Goal: Check status: Check status

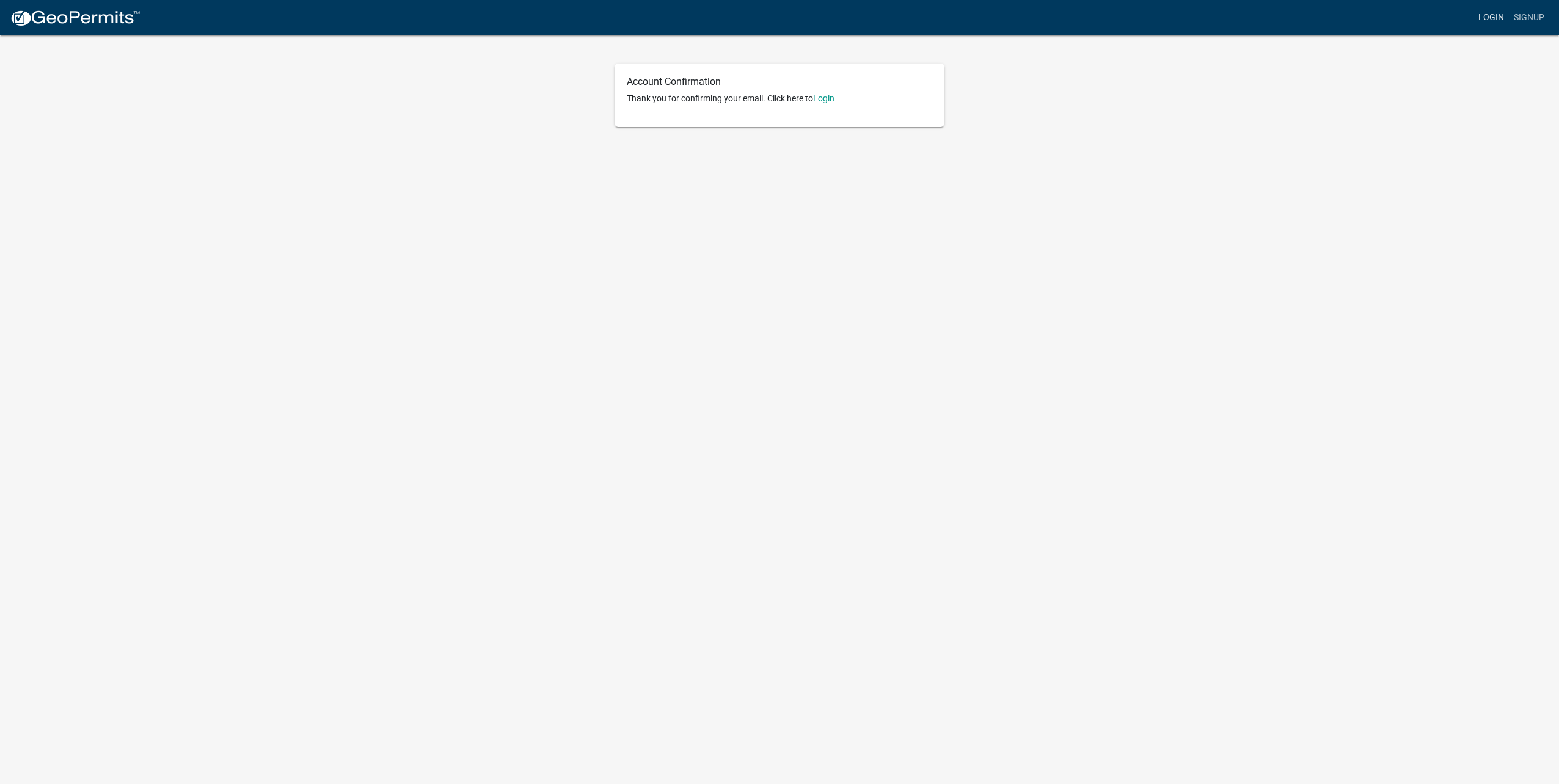
click at [1476, 13] on link "Login" at bounding box center [1492, 17] width 36 height 23
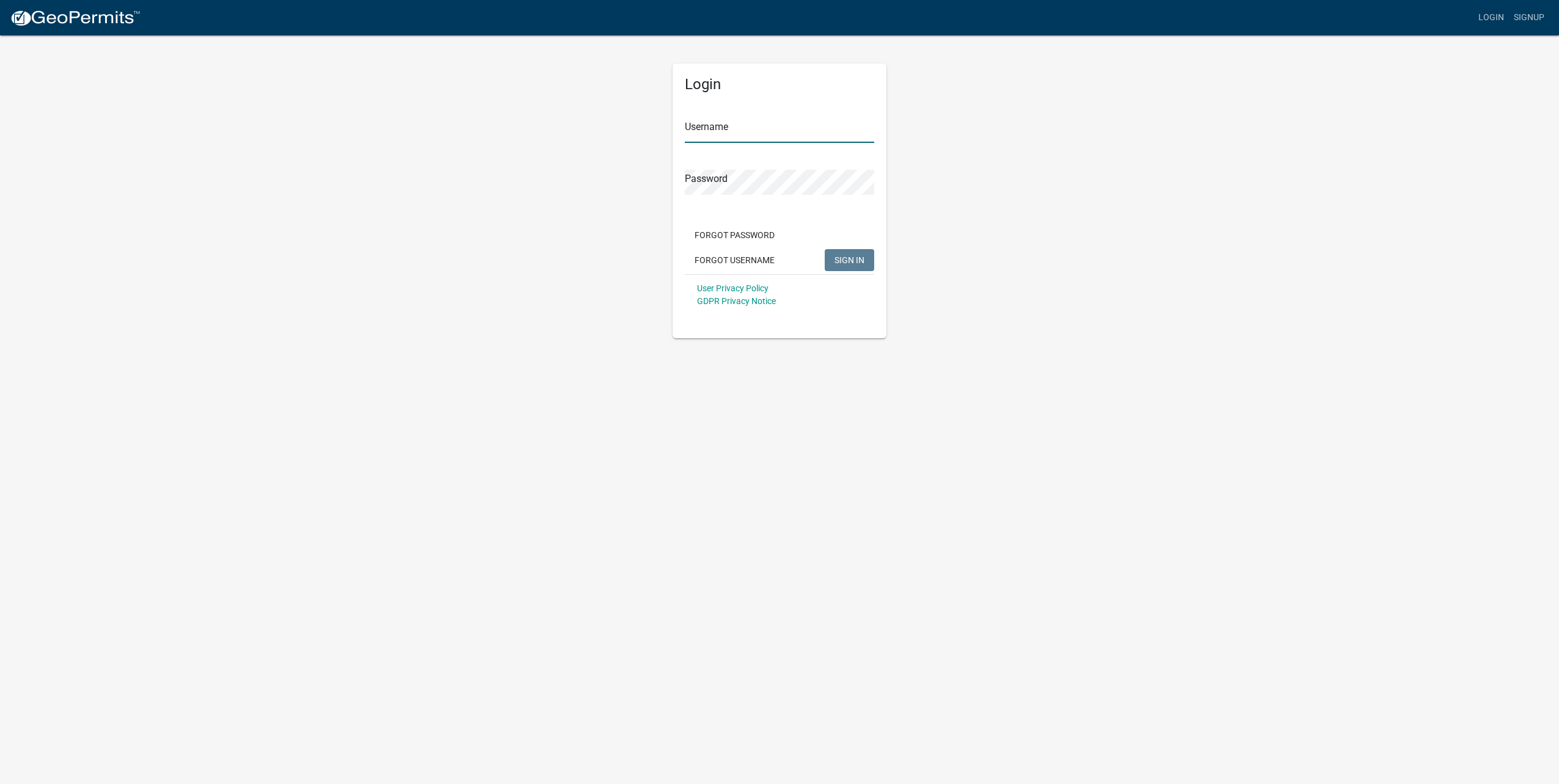
type input "[EMAIL_ADDRESS][DOMAIN_NAME]"
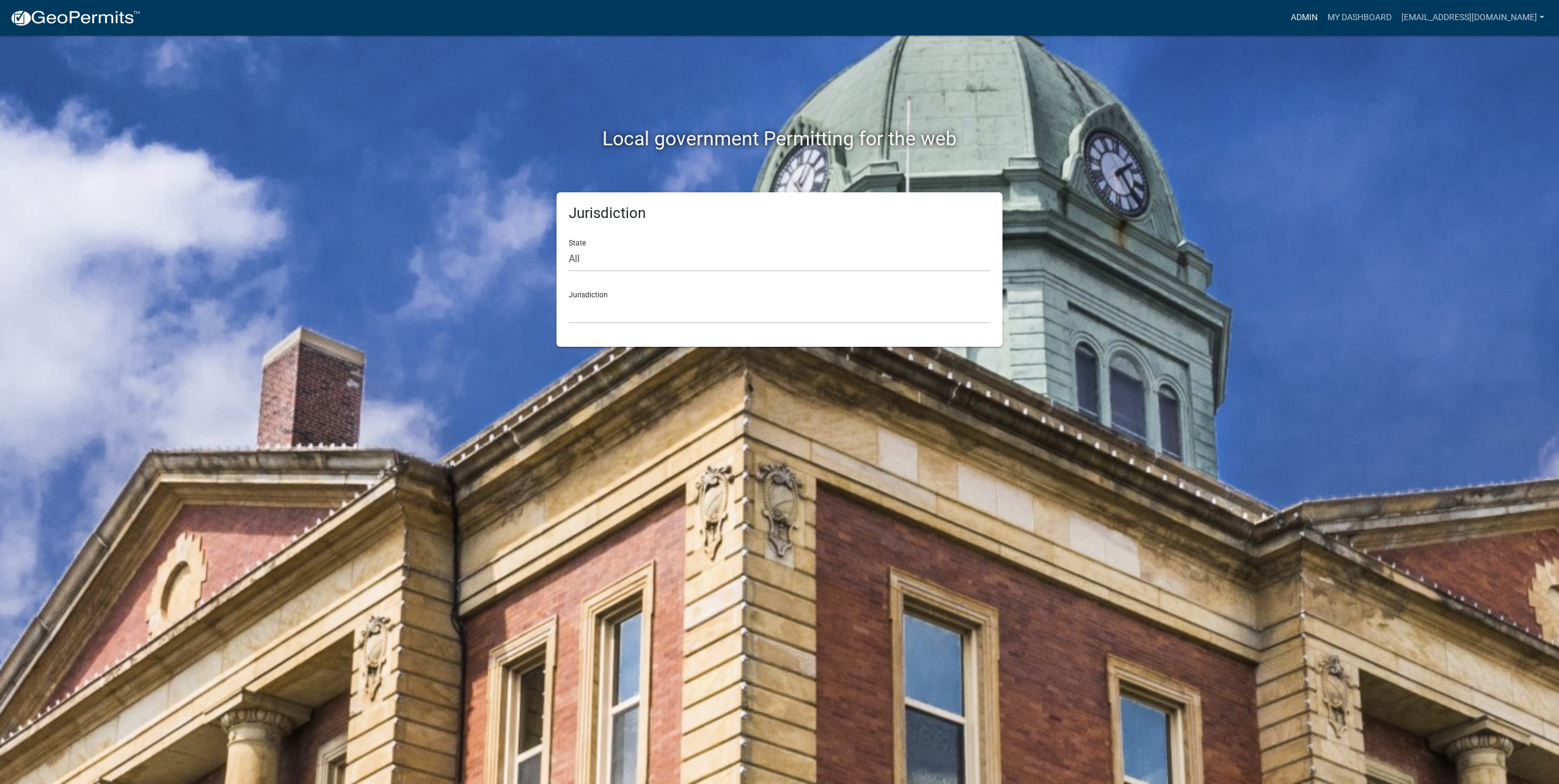
click at [1311, 16] on link "Admin" at bounding box center [1304, 17] width 37 height 23
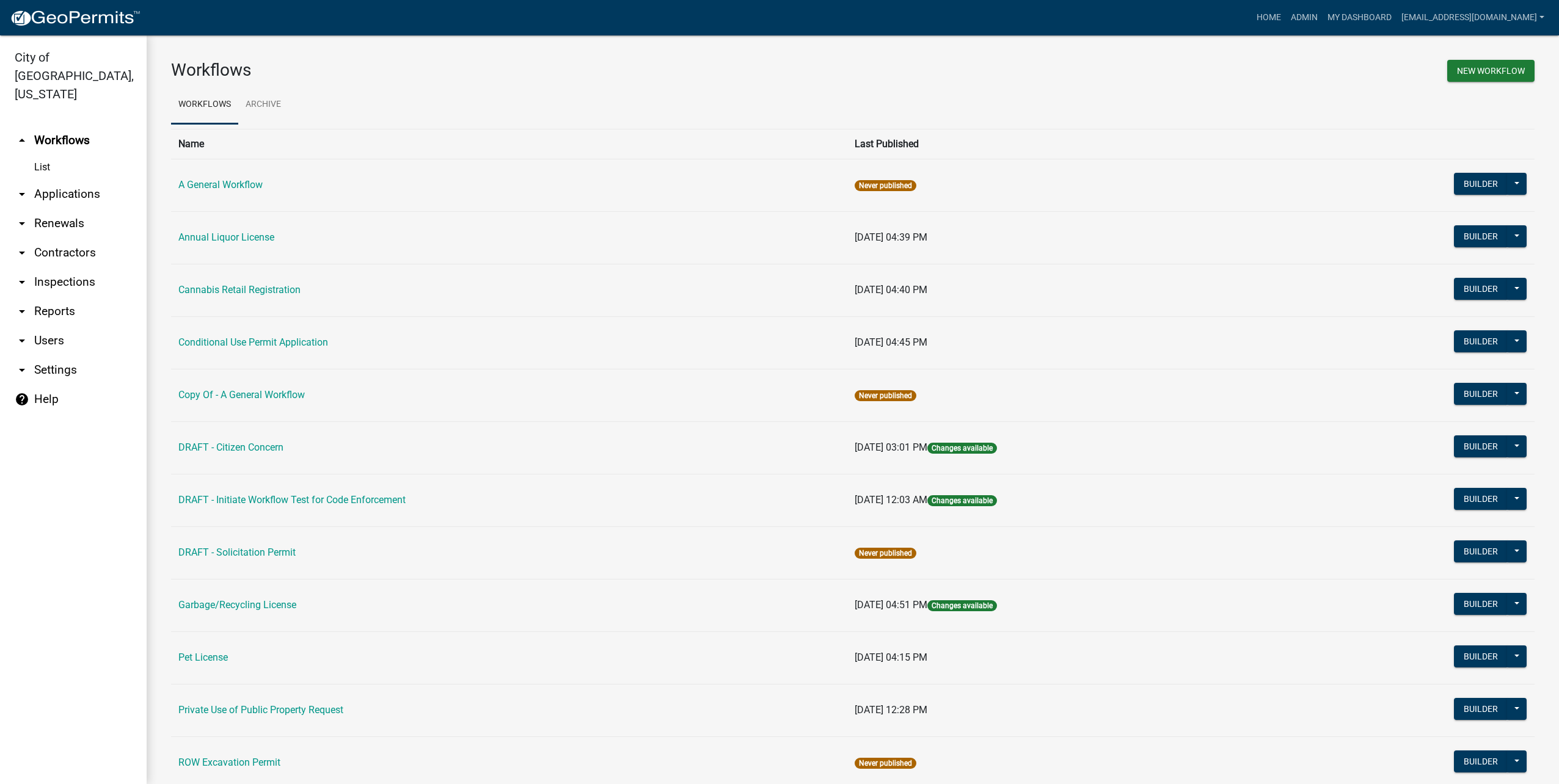
click at [95, 179] on link "arrow_drop_down Applications" at bounding box center [73, 193] width 147 height 29
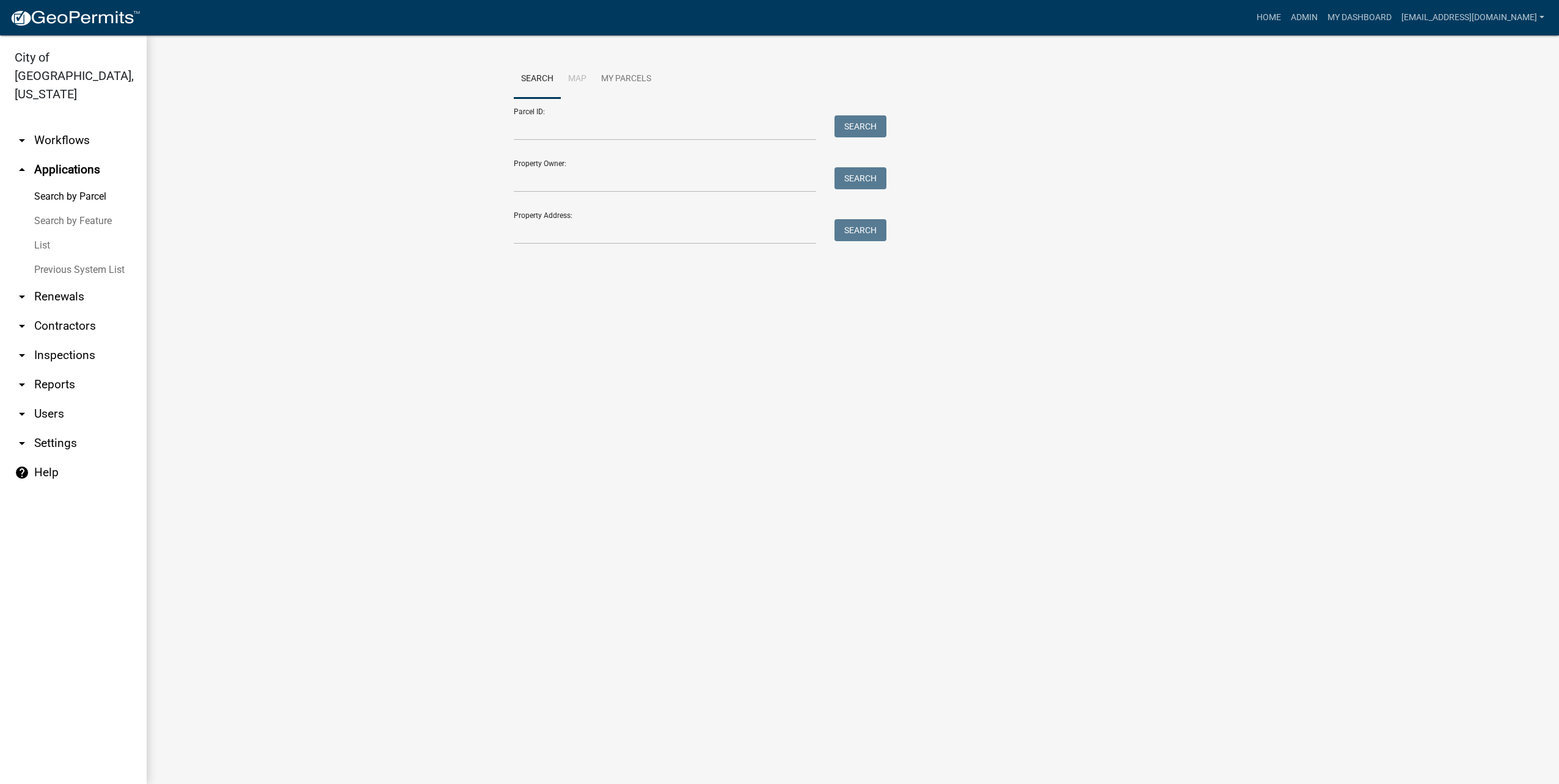
click at [59, 233] on link "List" at bounding box center [73, 245] width 147 height 25
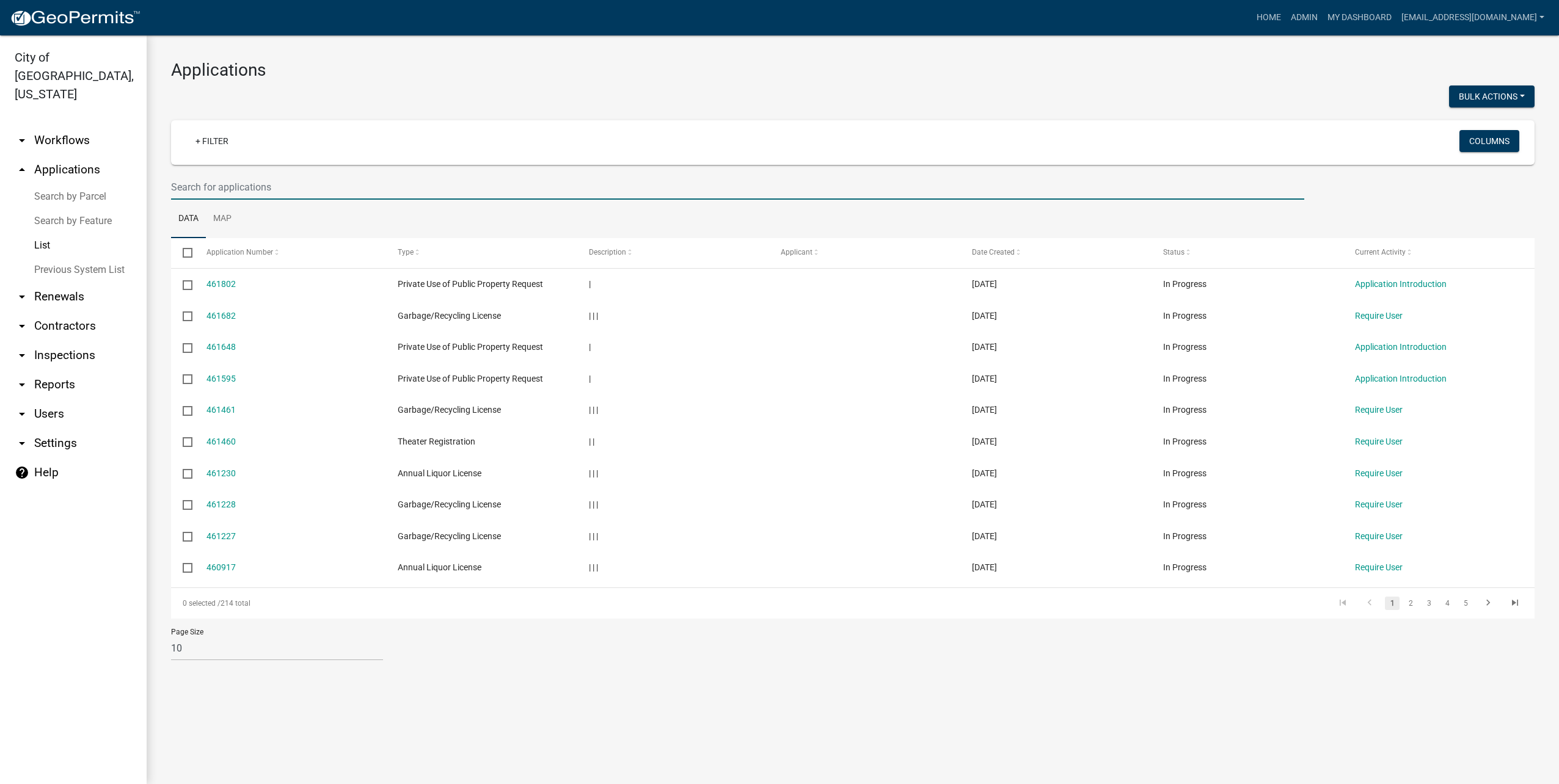
click at [294, 186] on input "text" at bounding box center [738, 186] width 1133 height 25
click at [220, 138] on link "+ Filter" at bounding box center [211, 141] width 53 height 22
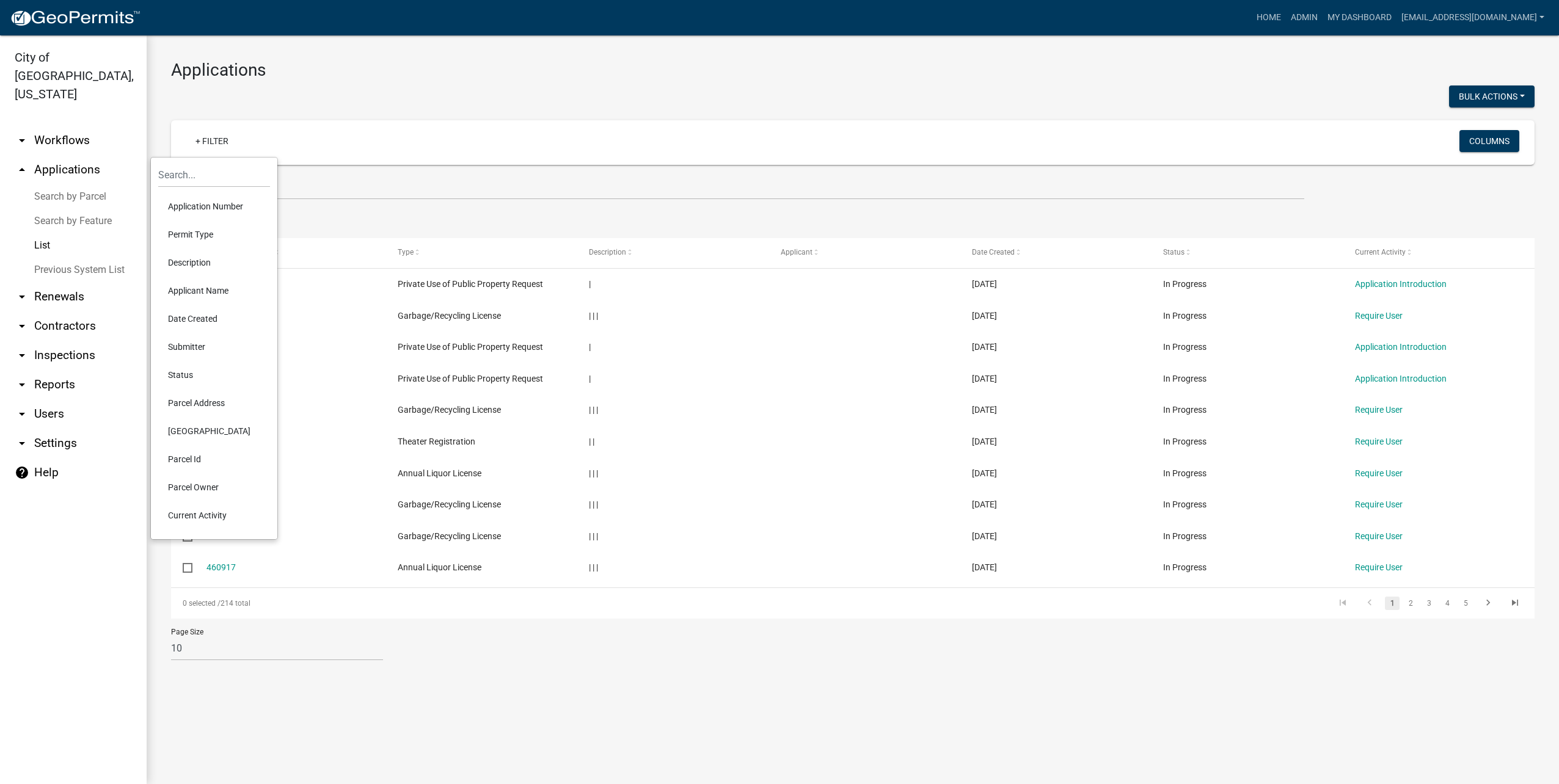
click at [236, 256] on li "Description" at bounding box center [214, 262] width 112 height 28
click at [345, 201] on ul "Data Map" at bounding box center [853, 218] width 1364 height 39
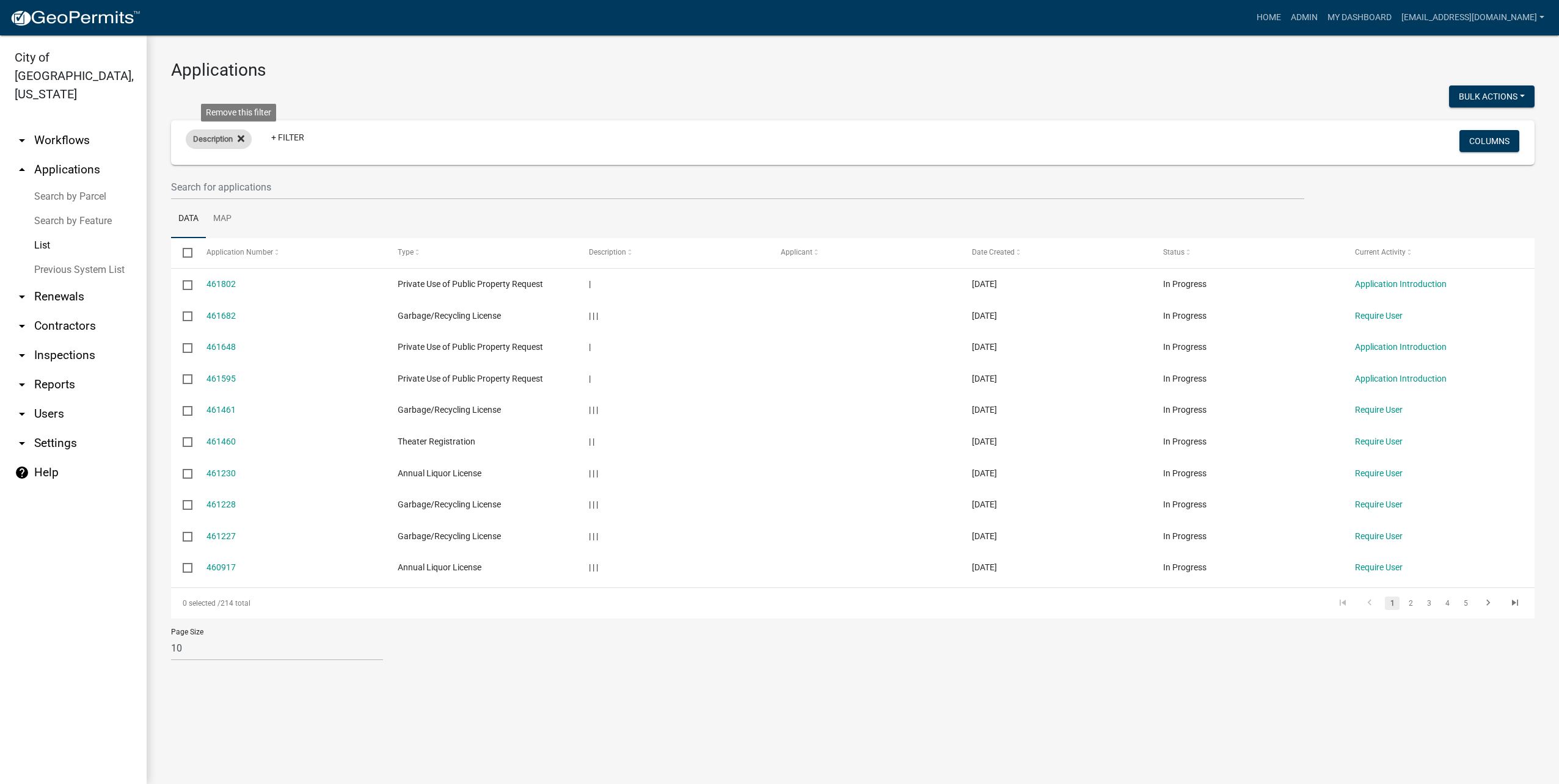
click at [244, 135] on icon at bounding box center [240, 137] width 7 height 7
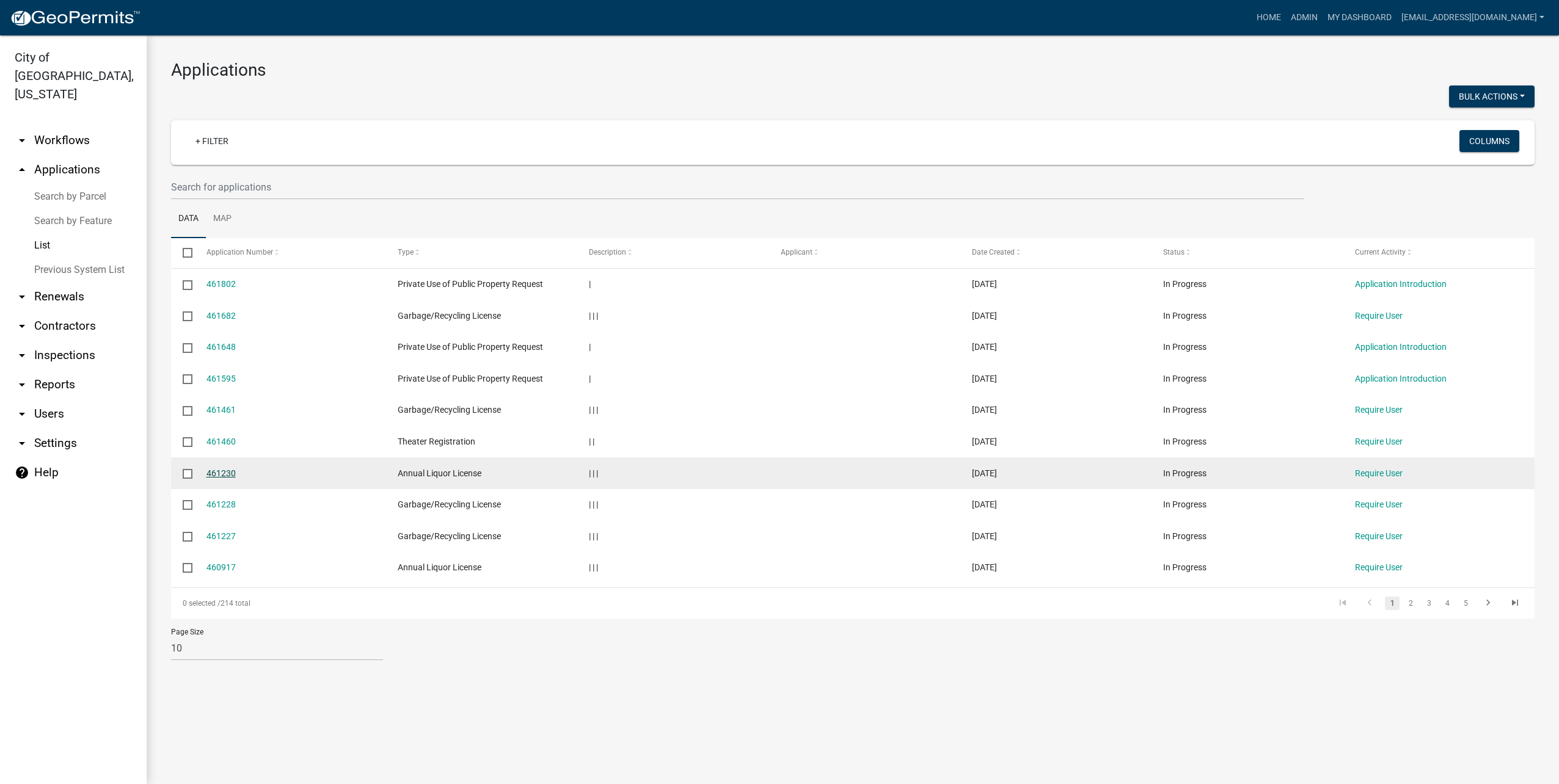
click at [209, 469] on link "461230" at bounding box center [220, 473] width 29 height 10
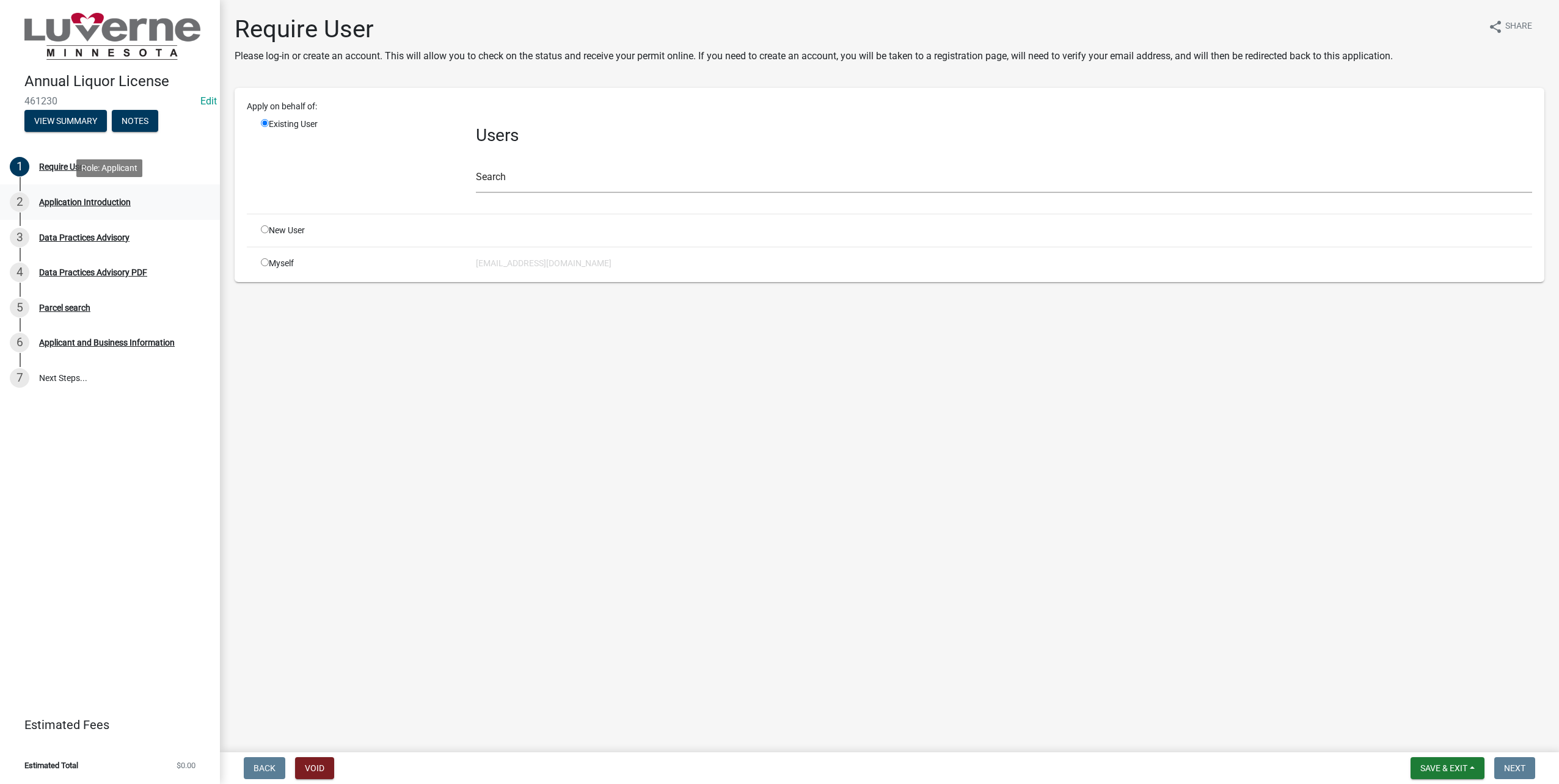
click at [73, 199] on div "Application Introduction" at bounding box center [85, 202] width 92 height 9
click at [116, 327] on link "6 Applicant and Business Information" at bounding box center [110, 344] width 220 height 36
click at [139, 335] on div "6 Applicant and Business Information" at bounding box center [105, 343] width 190 height 20
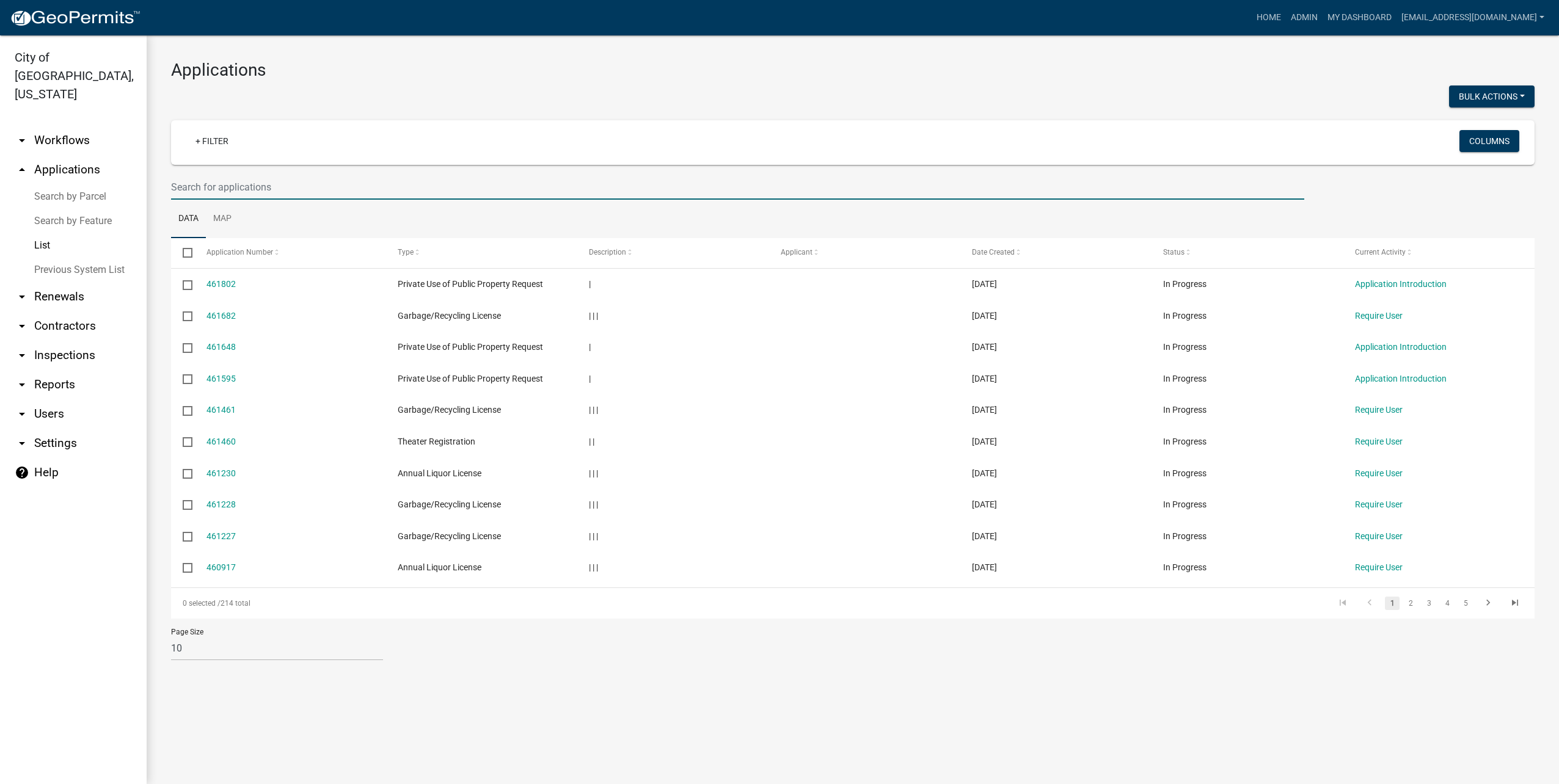
click at [332, 181] on input "text" at bounding box center [738, 186] width 1133 height 25
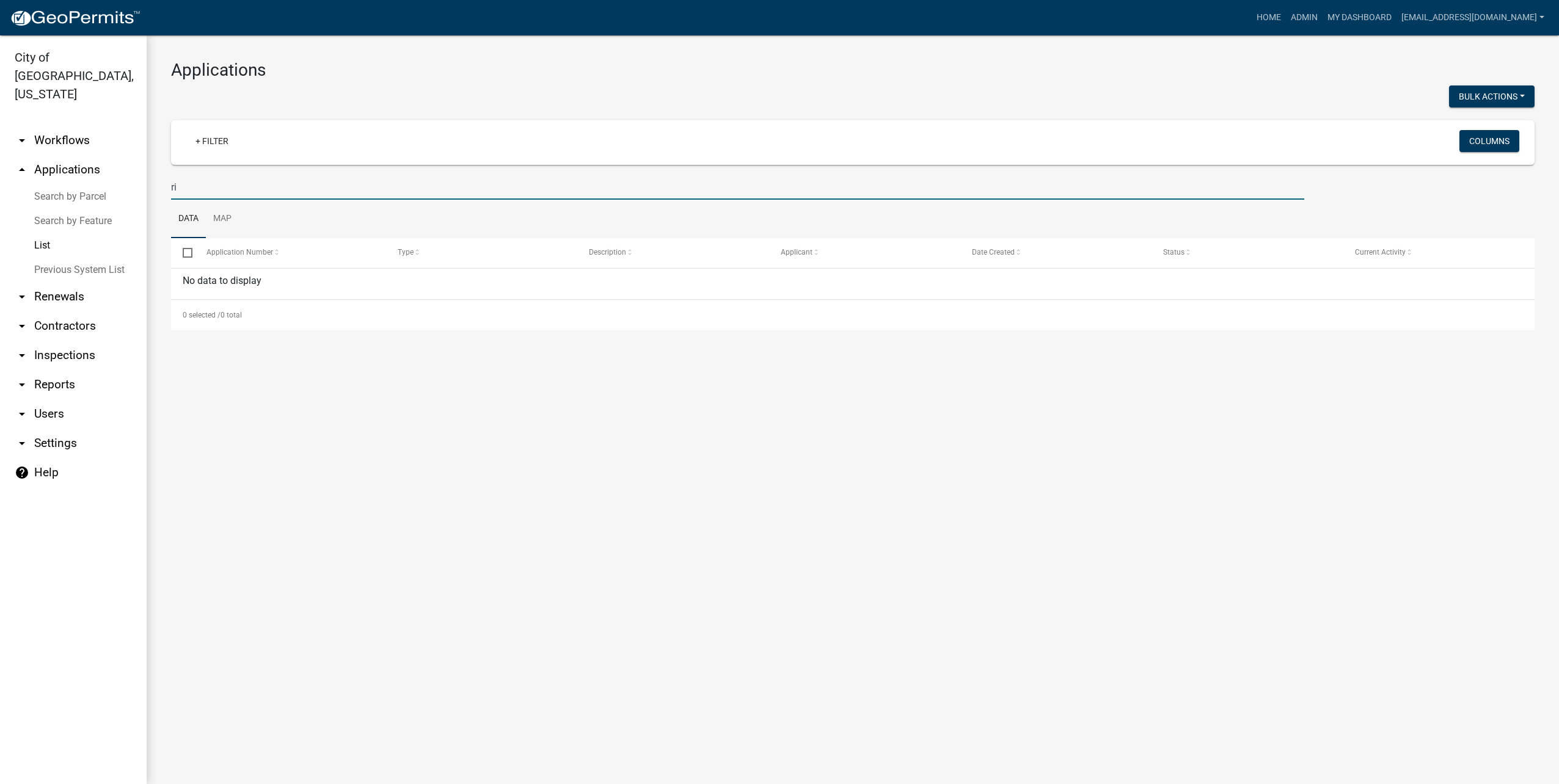
type input "r"
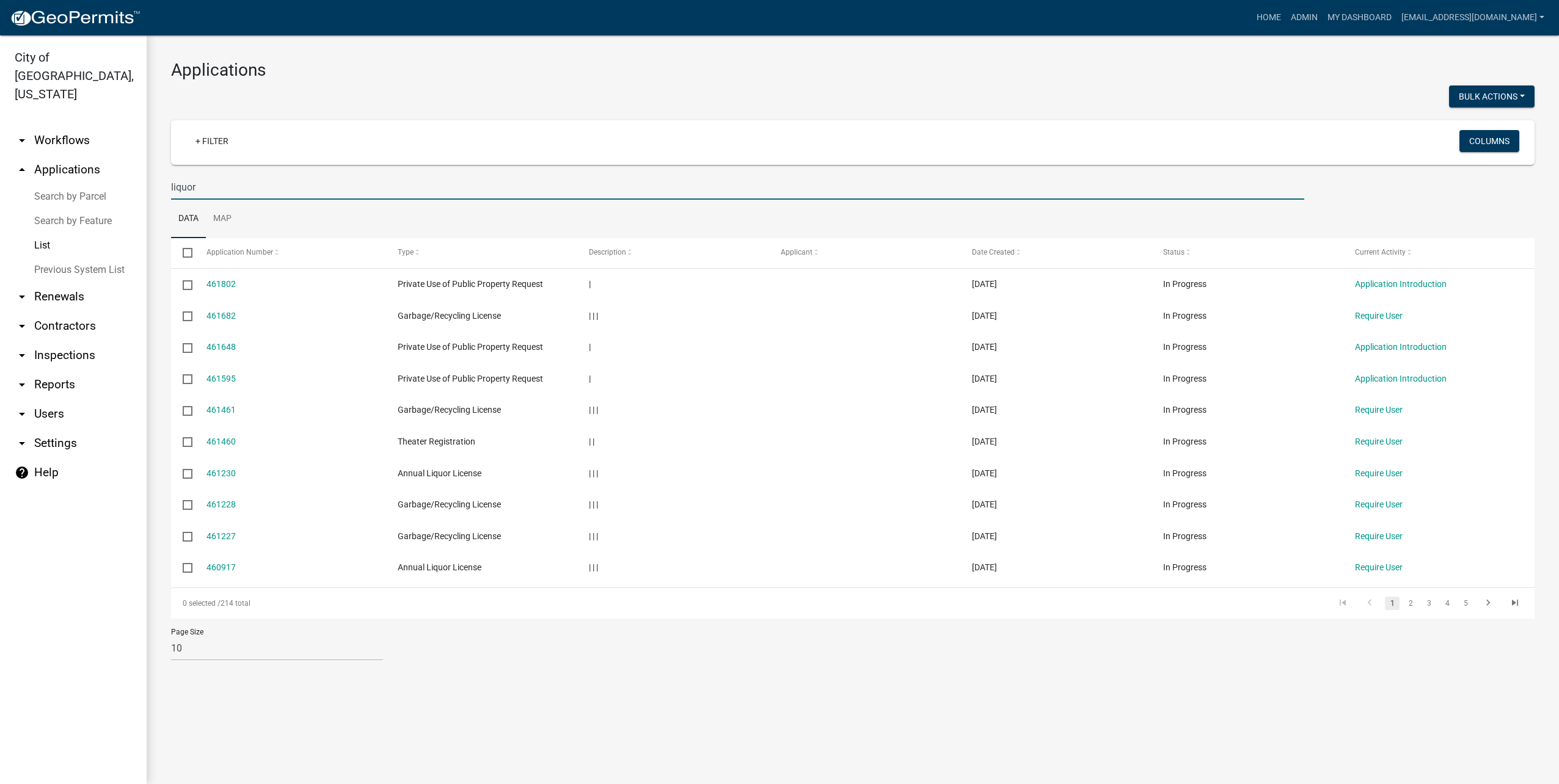
type input "liquor"
click at [1410, 603] on link "2" at bounding box center [1410, 603] width 15 height 13
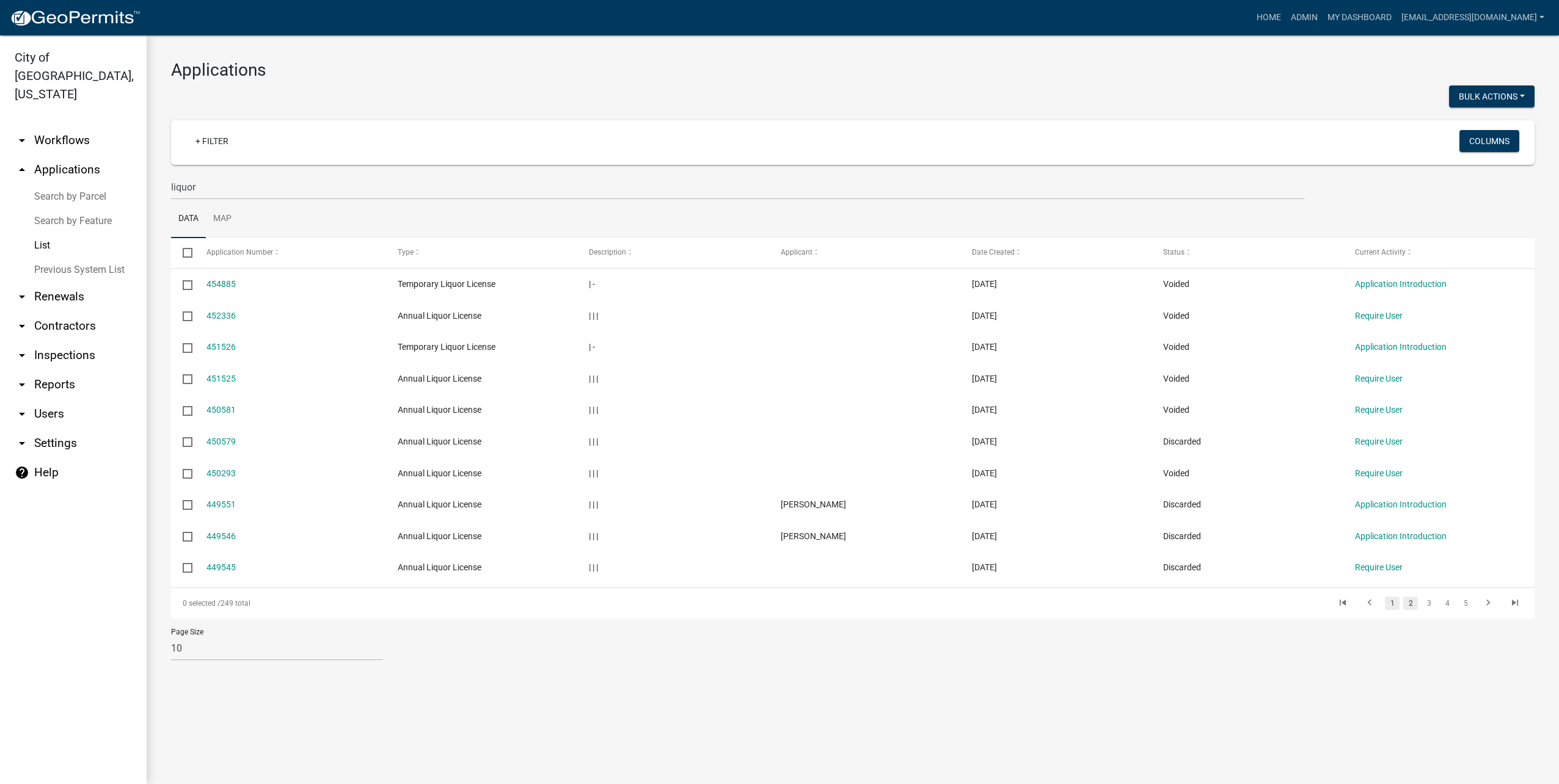
click at [1394, 599] on link "1" at bounding box center [1393, 603] width 15 height 13
click at [1188, 252] on span at bounding box center [1188, 252] width 7 height 9
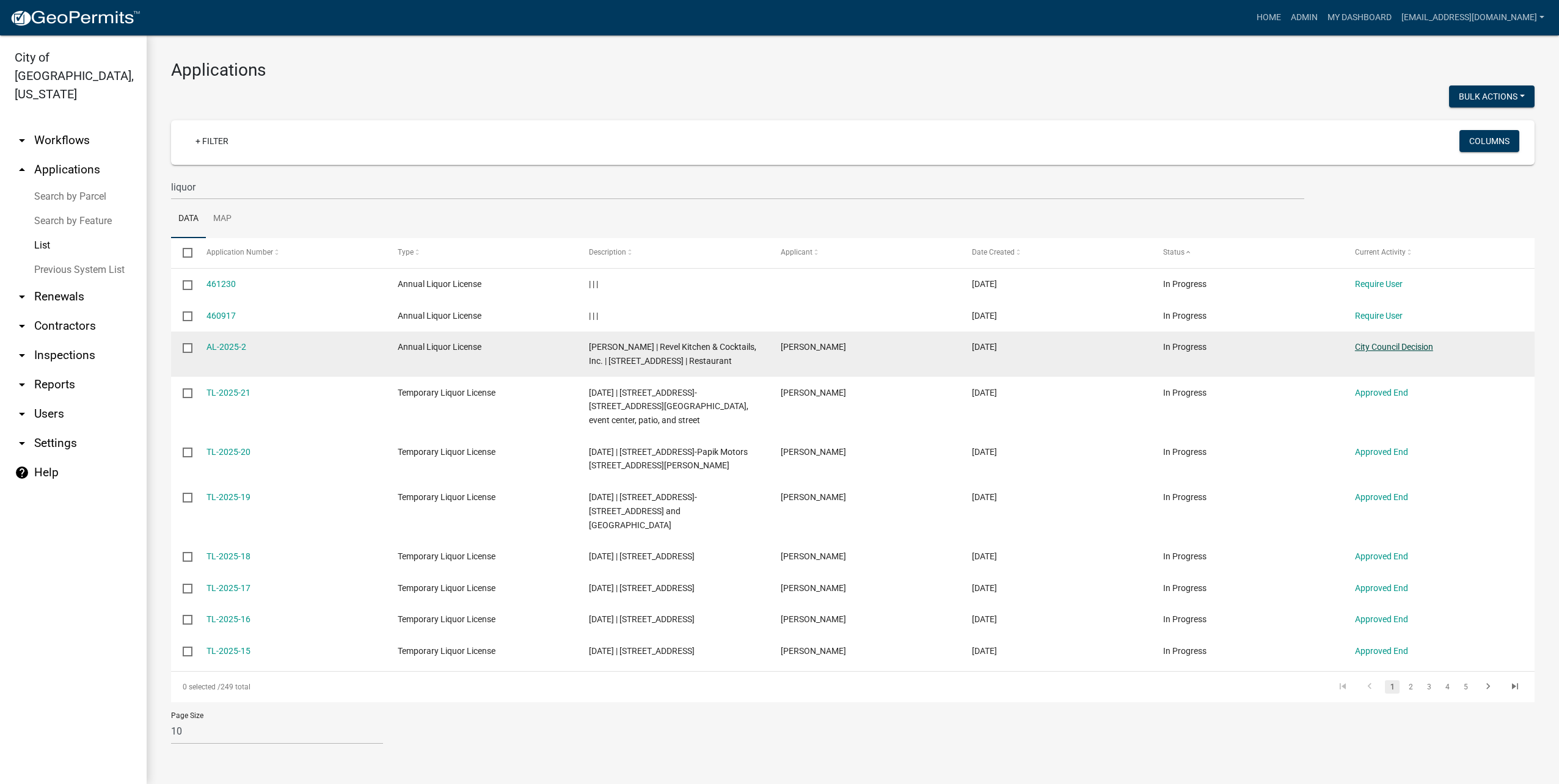
click at [1407, 347] on link "City Council Decision" at bounding box center [1395, 347] width 78 height 10
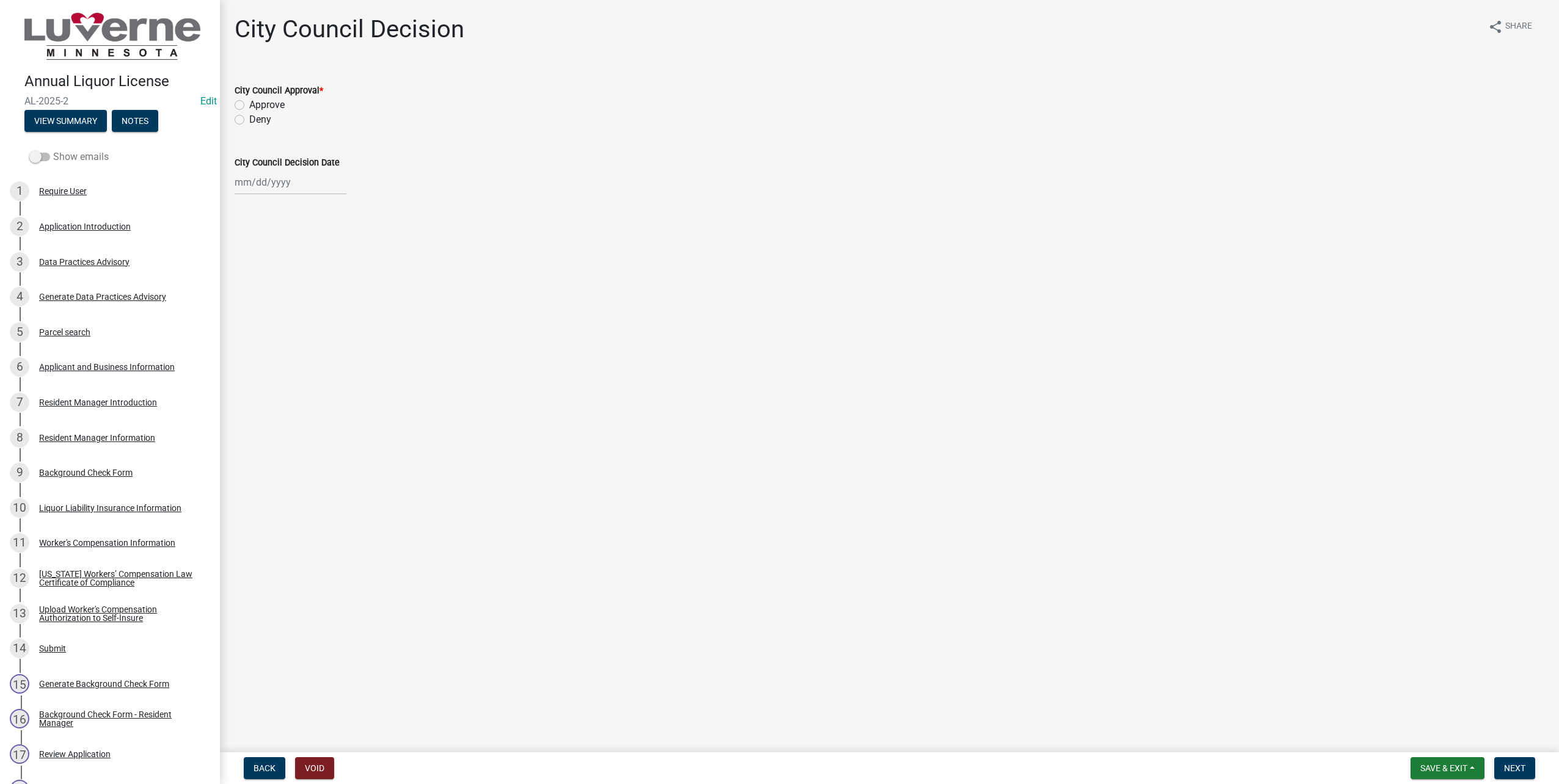
click at [47, 158] on span at bounding box center [39, 156] width 21 height 9
click at [53, 149] on input "Show emails" at bounding box center [53, 149] width 0 height 0
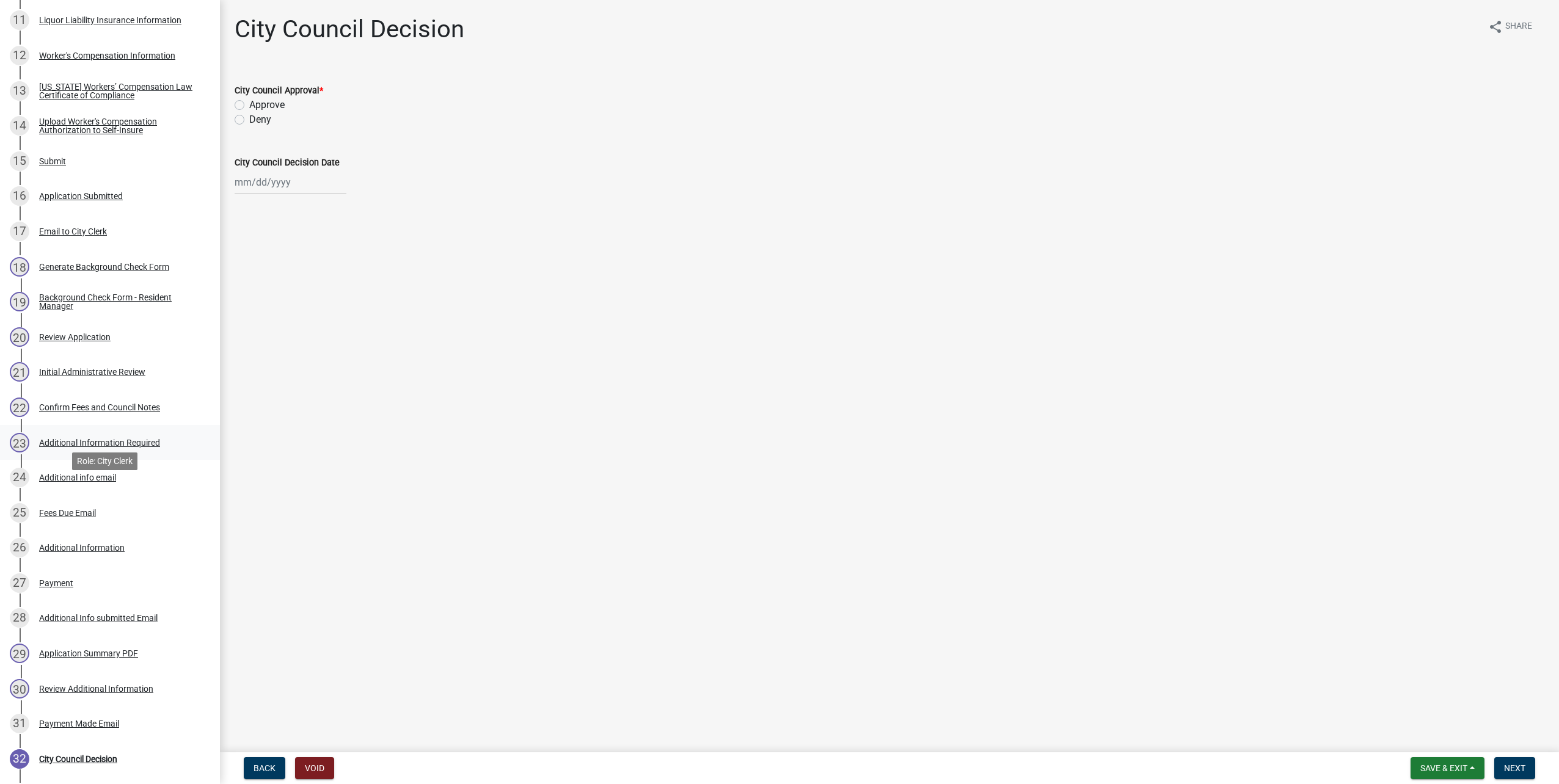
scroll to position [550, 0]
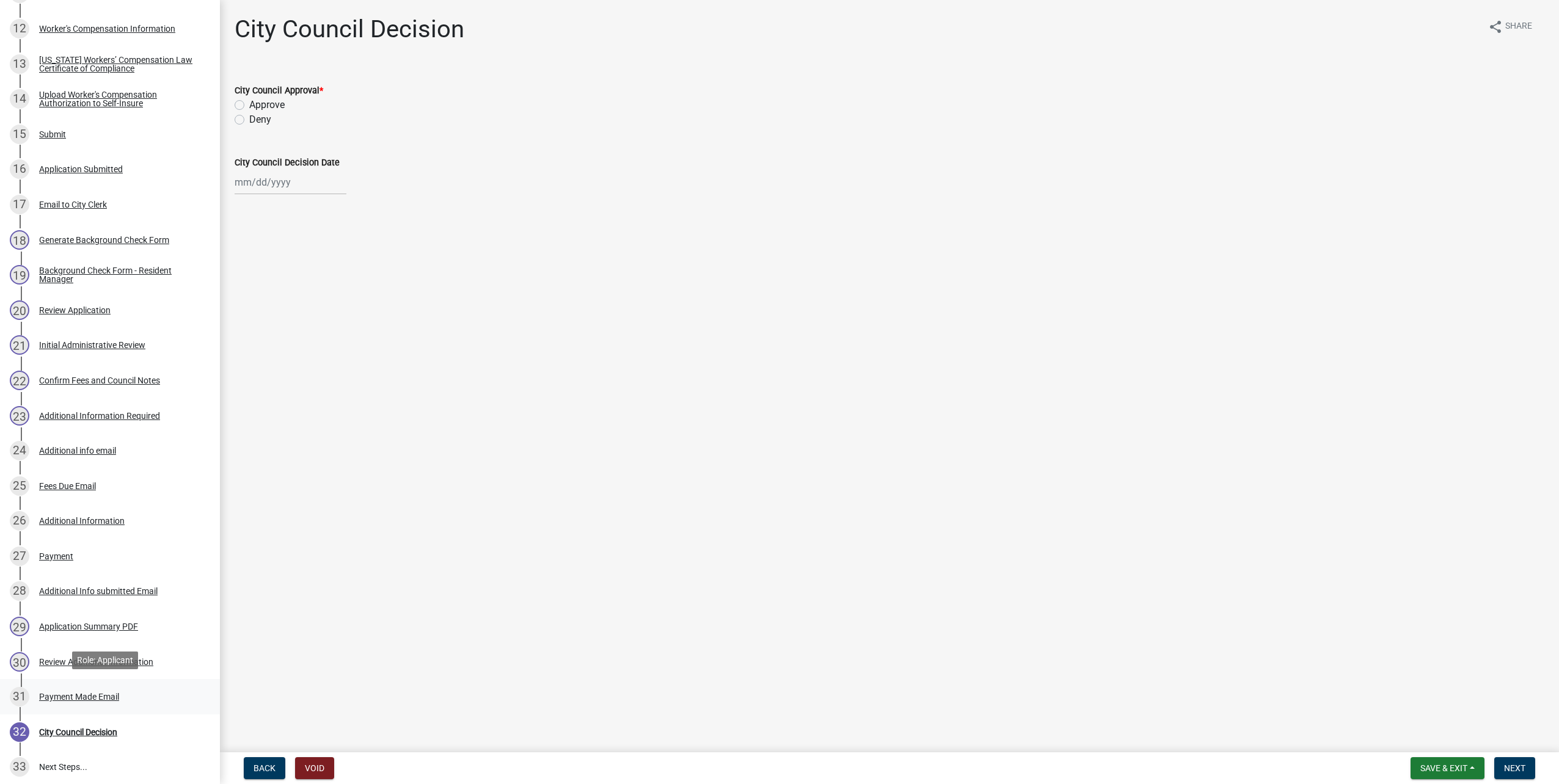
click at [159, 687] on div "31 Payment Made Email" at bounding box center [105, 697] width 190 height 20
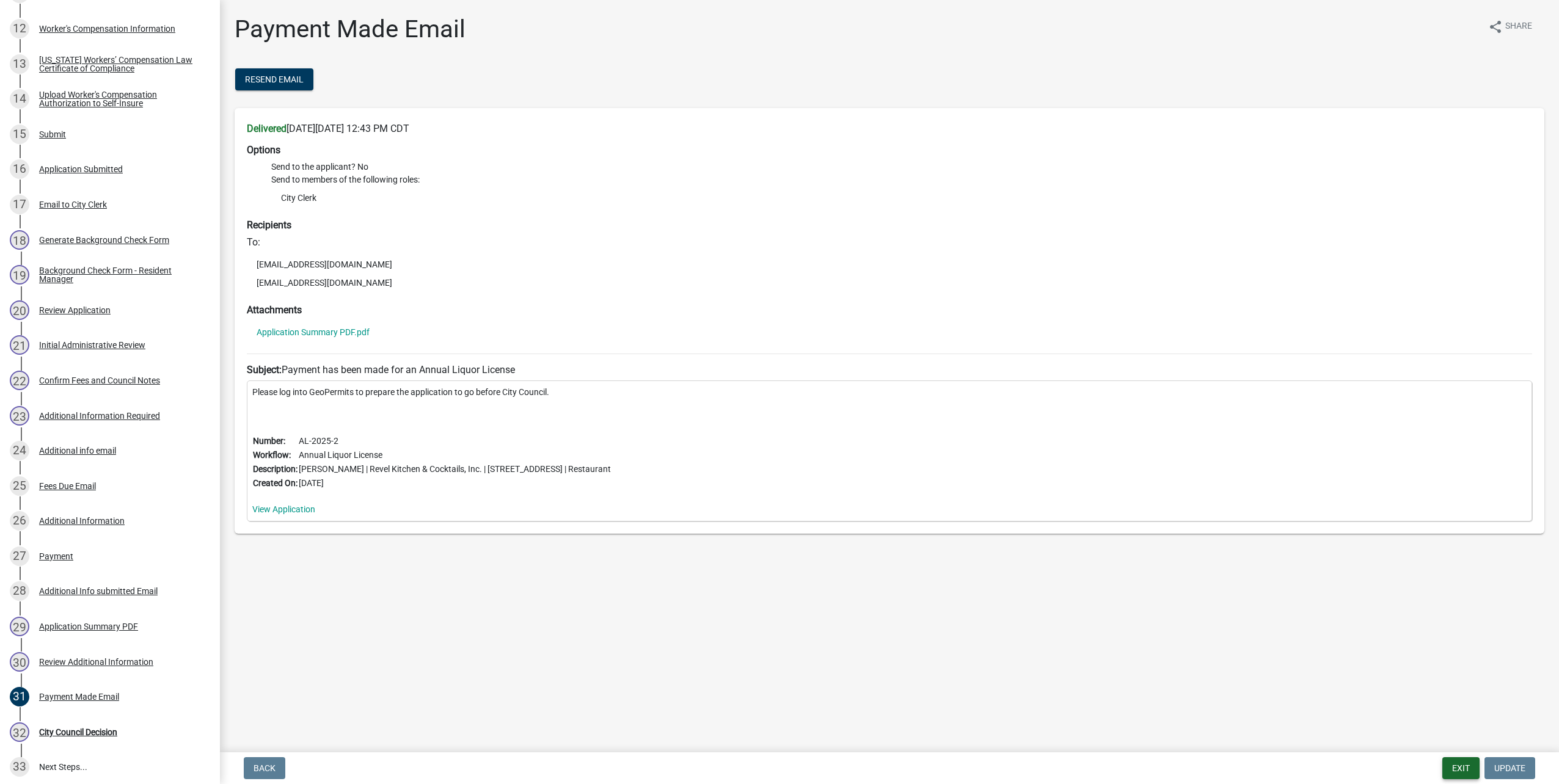
click at [1461, 760] on button "Exit" at bounding box center [1460, 768] width 37 height 22
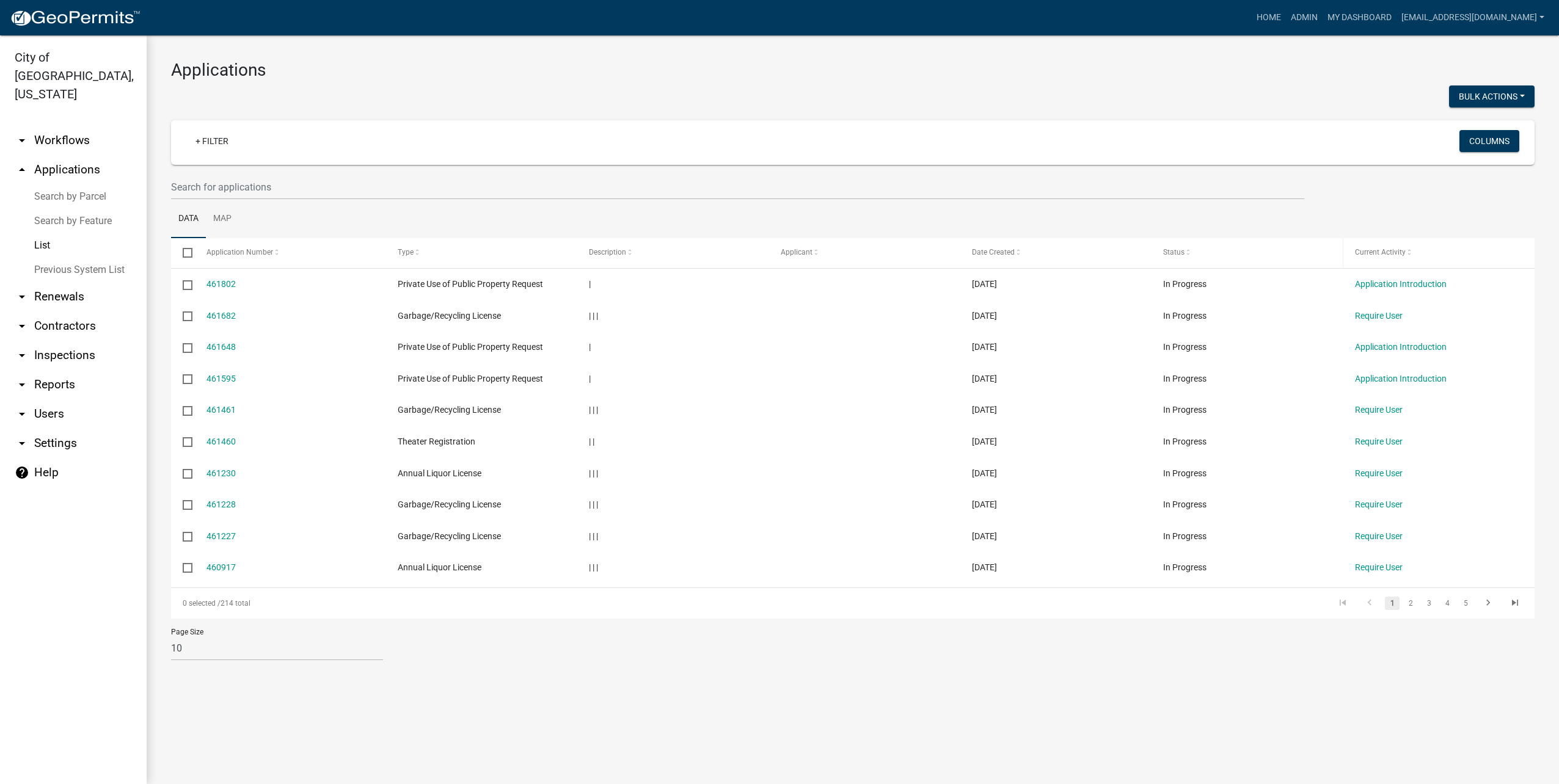
click at [1194, 256] on div "Status" at bounding box center [1247, 253] width 168 height 12
click at [1182, 250] on span "Status" at bounding box center [1173, 252] width 21 height 9
click at [1175, 251] on span "Status" at bounding box center [1173, 252] width 21 height 9
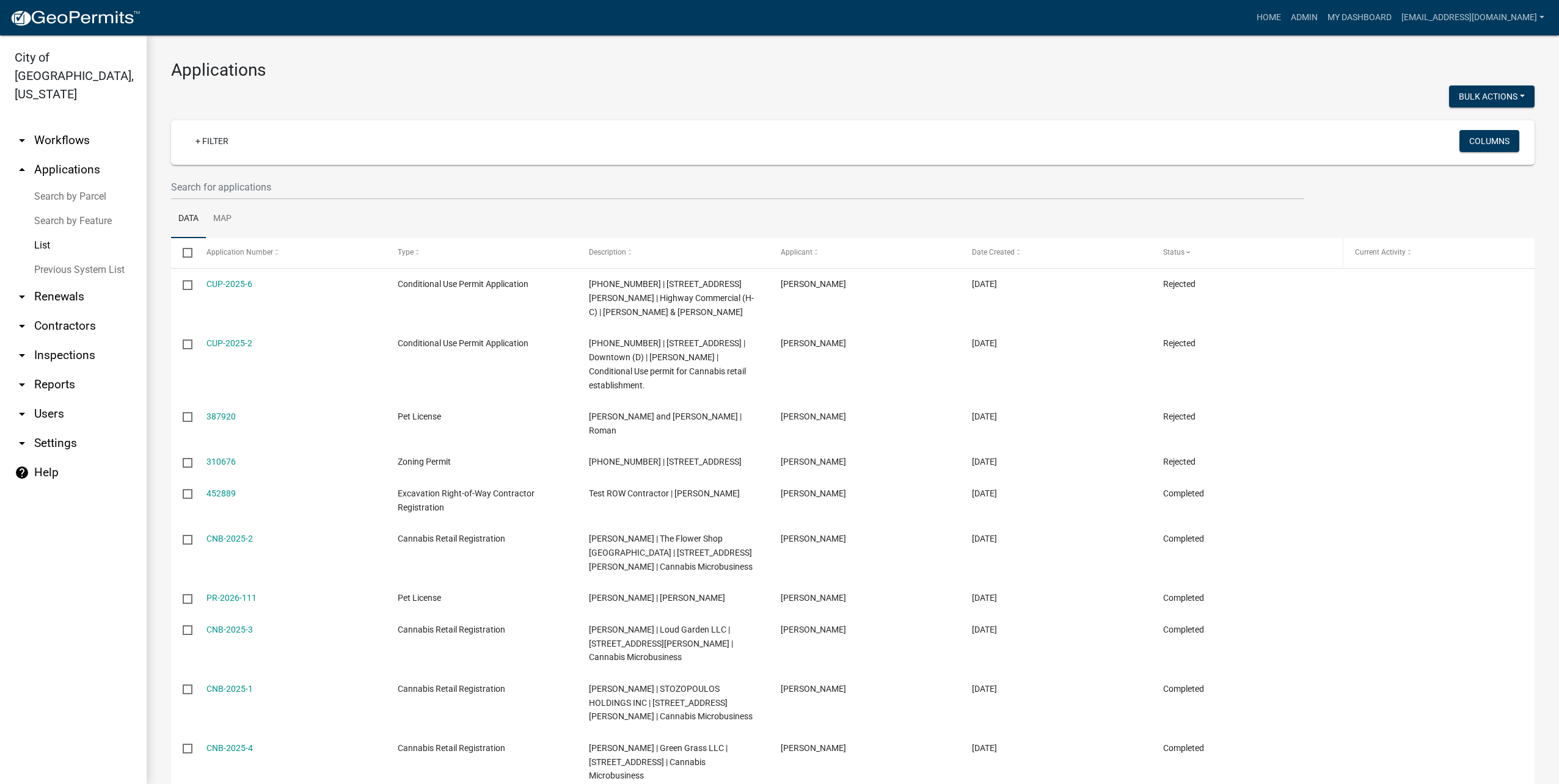
click at [1175, 253] on span "Status" at bounding box center [1173, 252] width 21 height 9
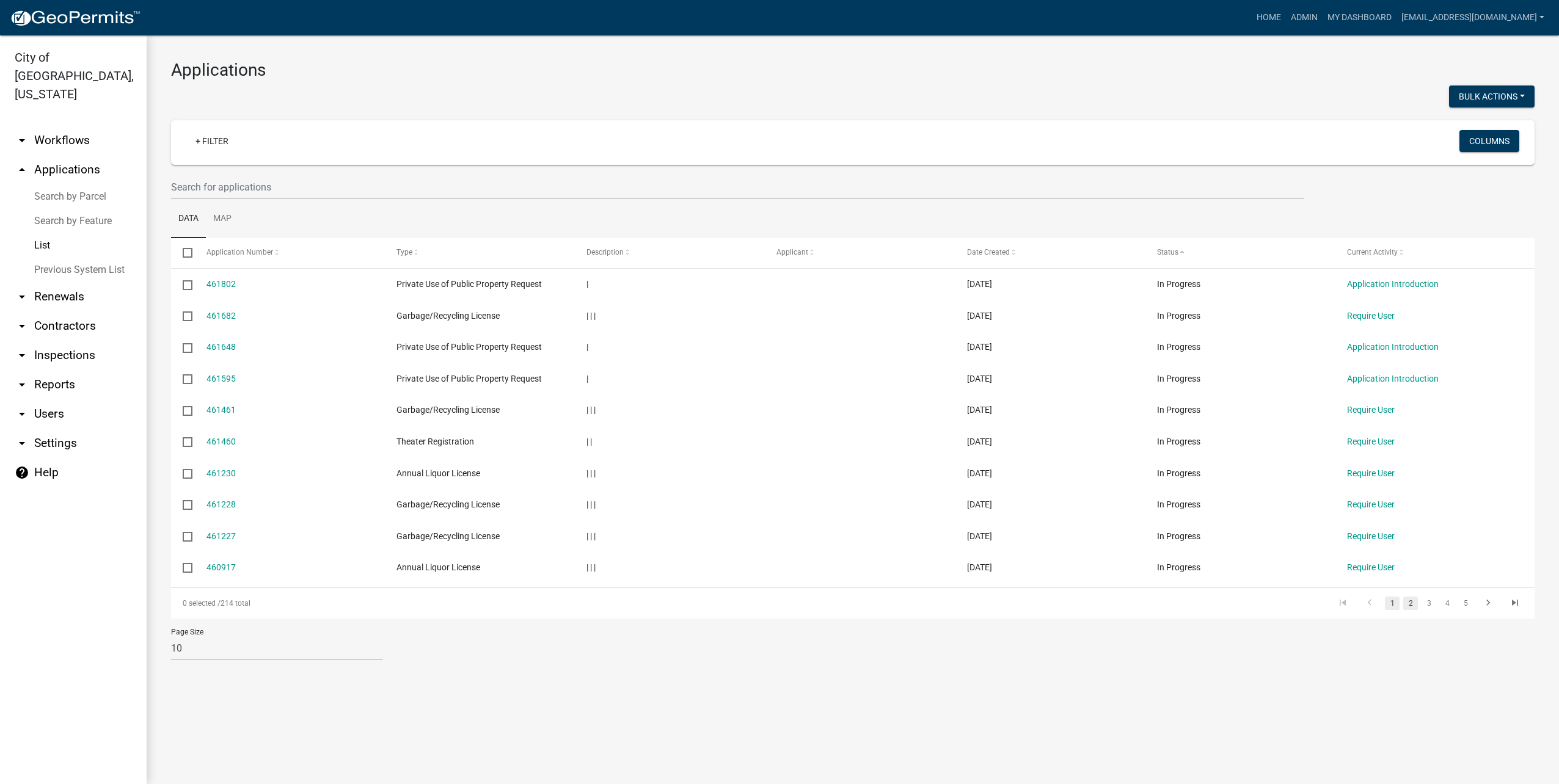
click at [1412, 606] on link "2" at bounding box center [1410, 603] width 15 height 13
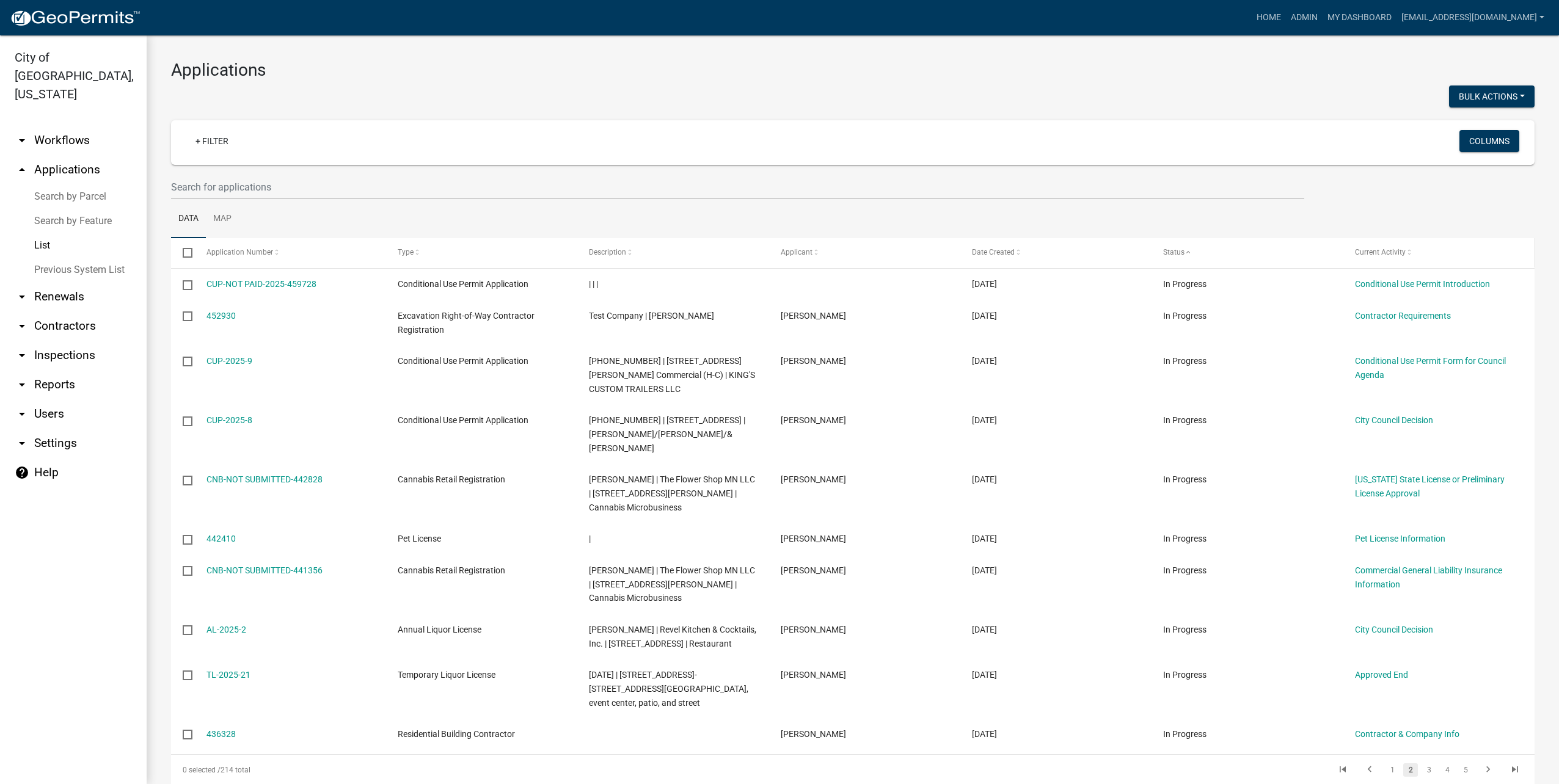
click at [1372, 254] on span "Current Activity" at bounding box center [1381, 252] width 51 height 9
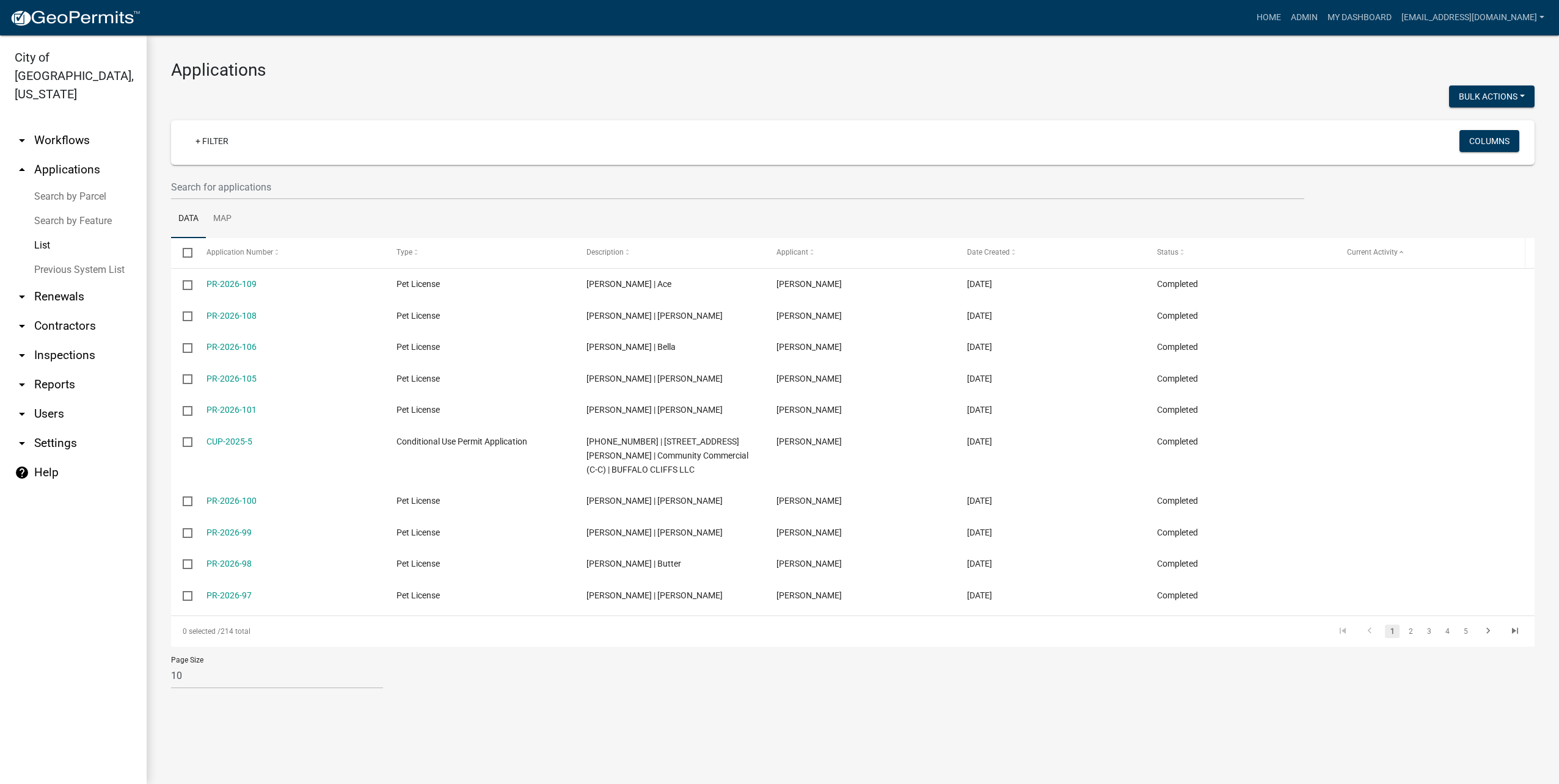
click at [1357, 250] on span "Current Activity" at bounding box center [1373, 252] width 51 height 9
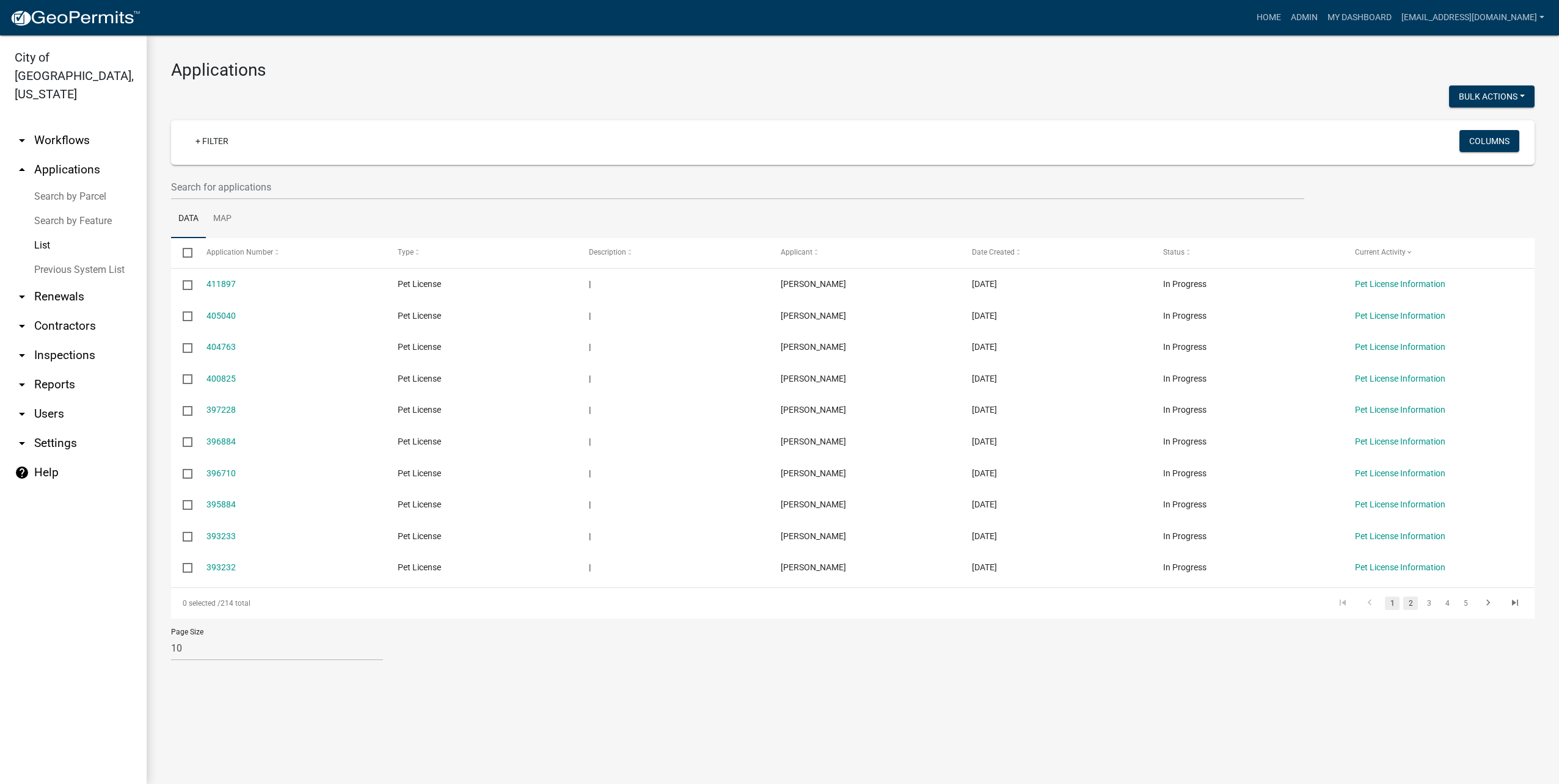
click at [1413, 601] on link "2" at bounding box center [1410, 603] width 15 height 13
click at [1394, 602] on link "1" at bounding box center [1393, 603] width 15 height 13
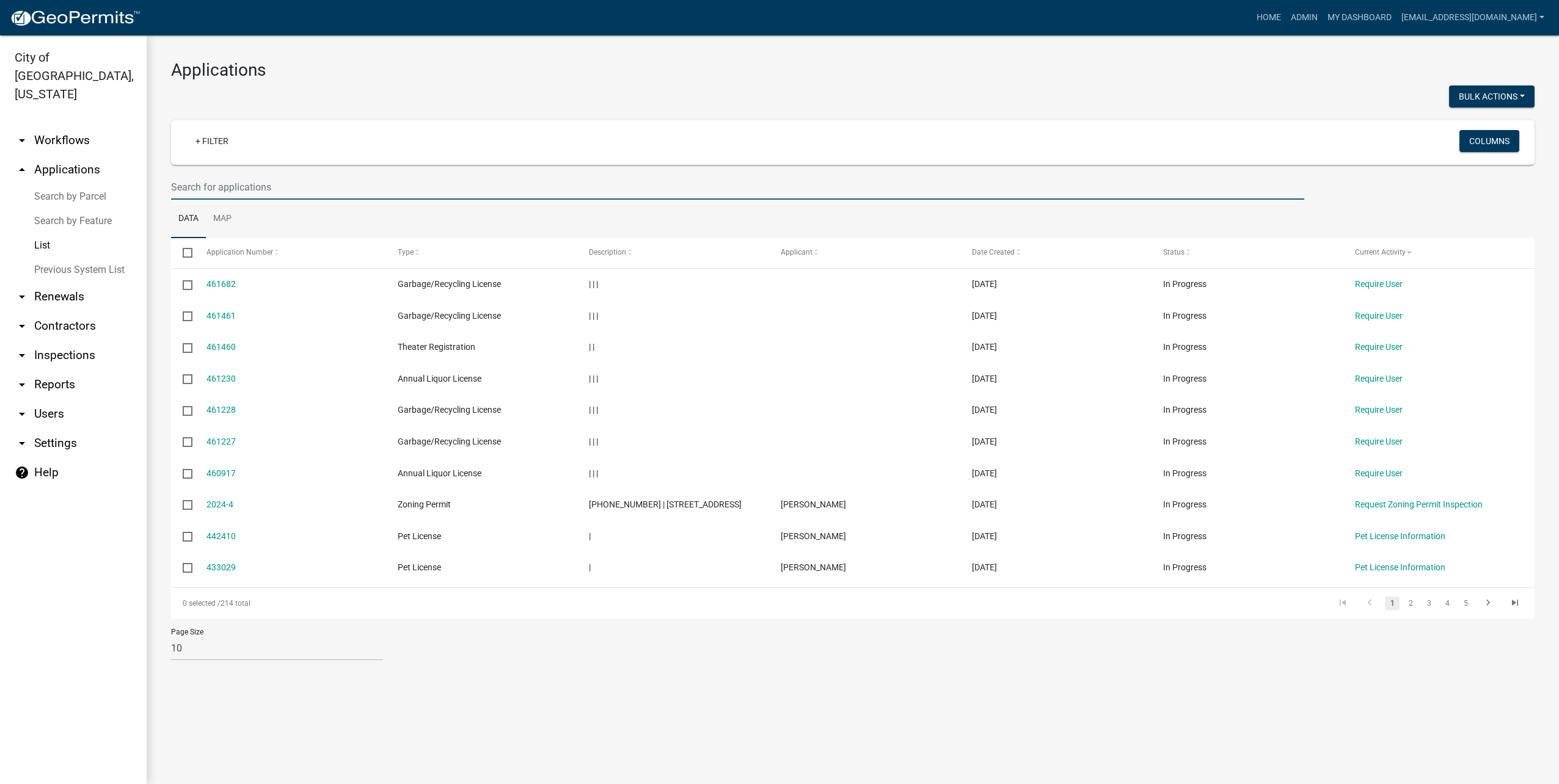
click at [446, 189] on input "text" at bounding box center [738, 186] width 1133 height 25
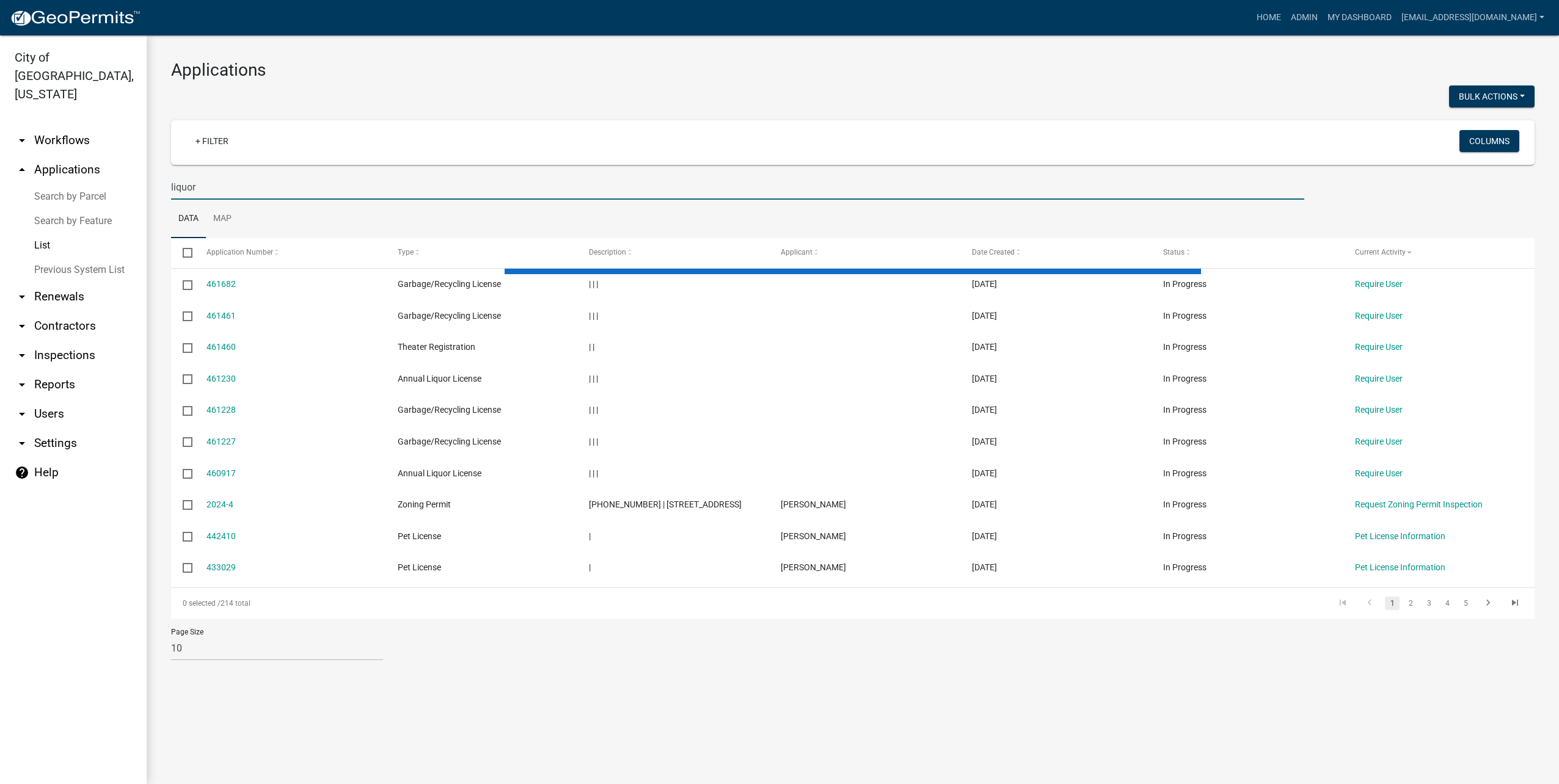
type input "liquor"
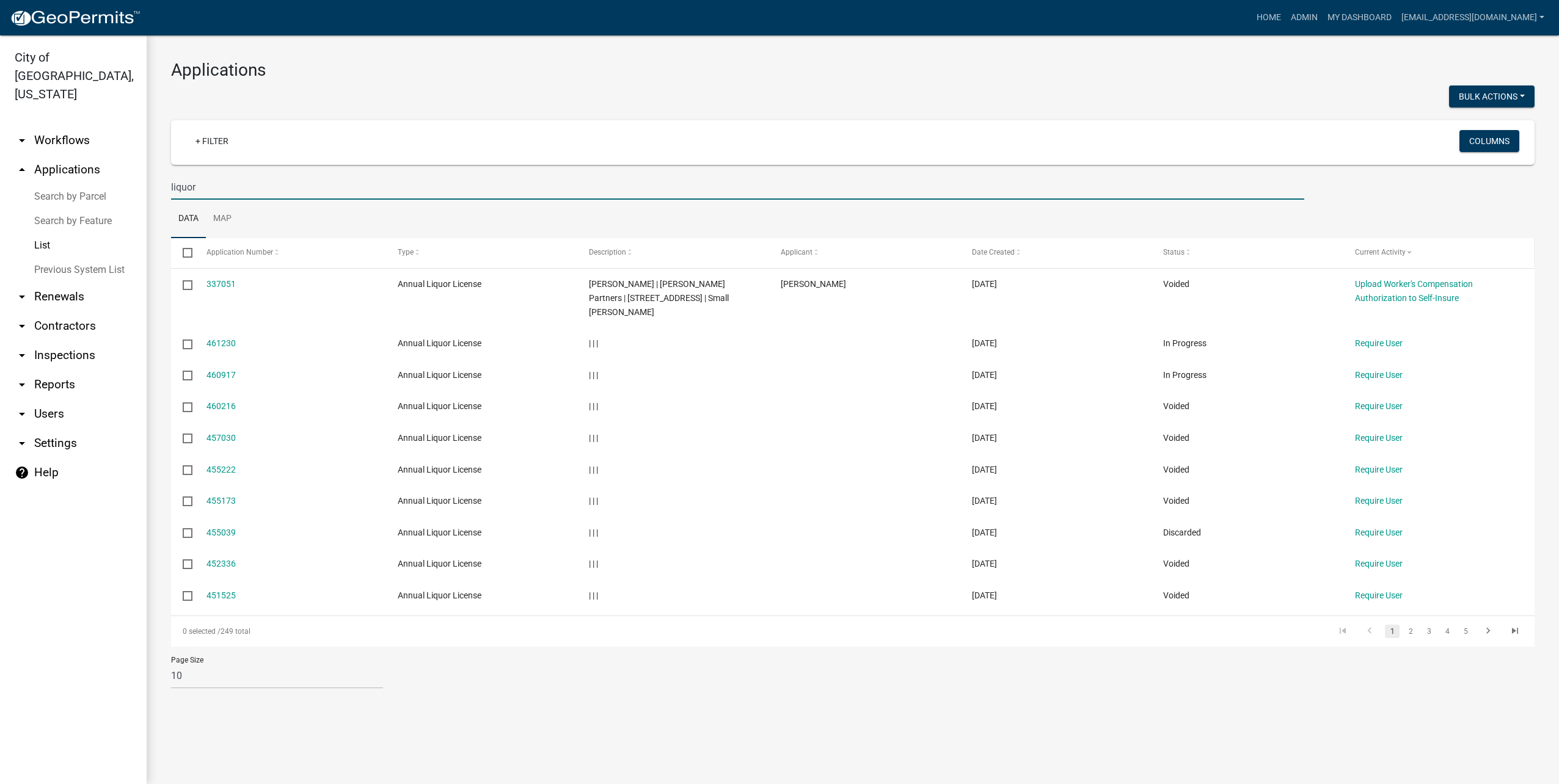
click at [1370, 250] on span "Current Activity" at bounding box center [1381, 252] width 51 height 9
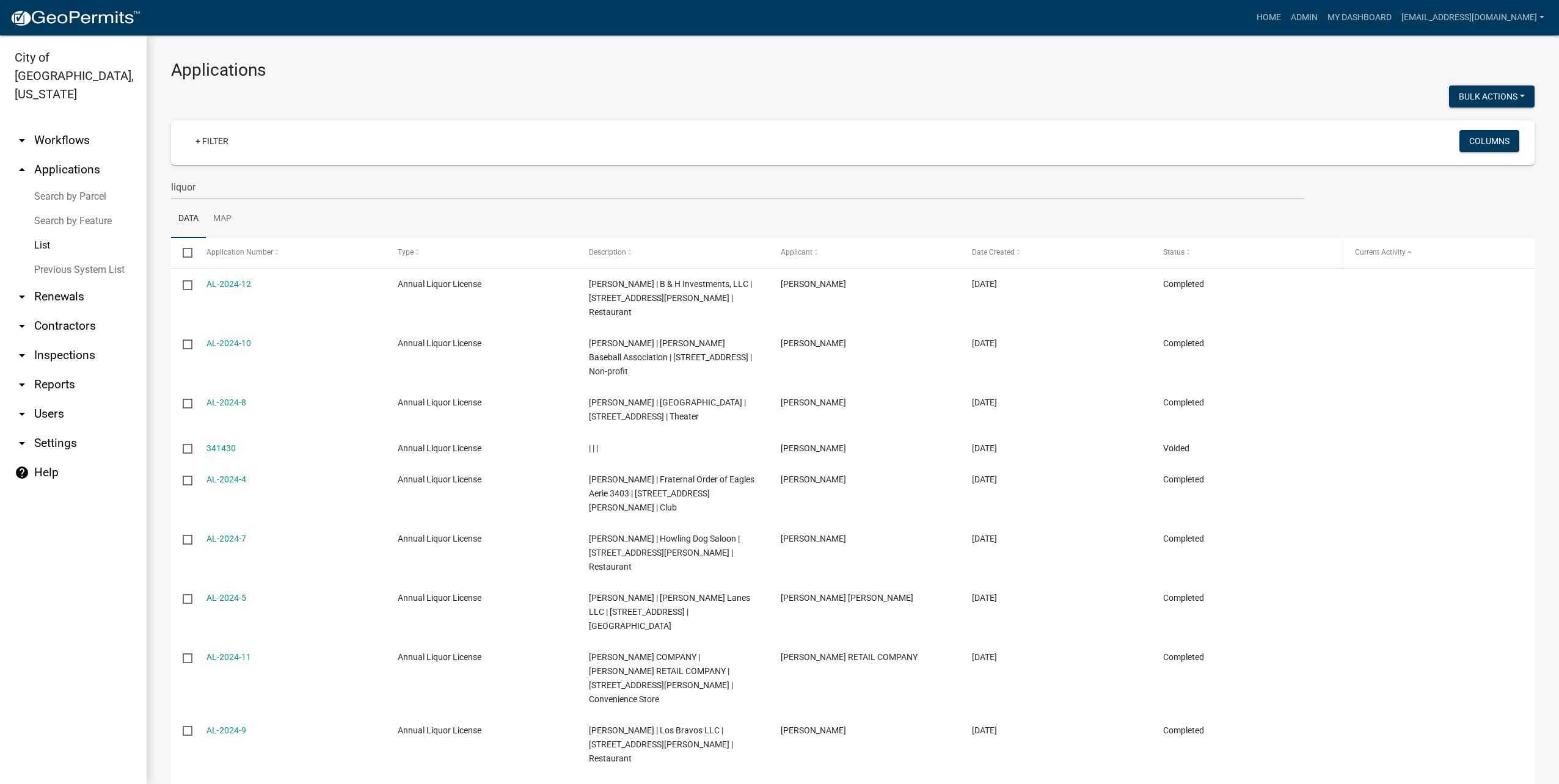
click at [1179, 248] on span "Status" at bounding box center [1173, 252] width 21 height 9
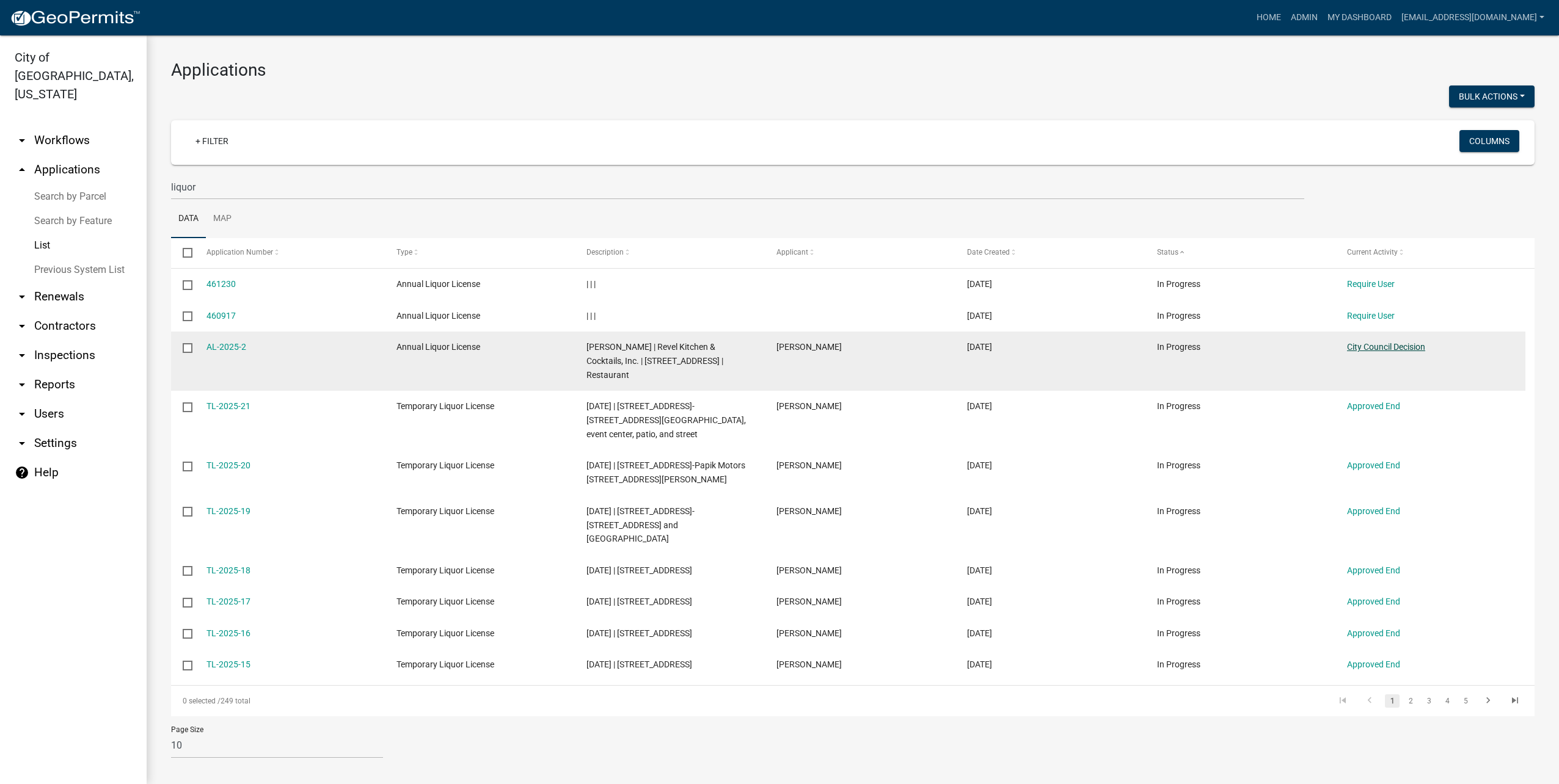
click at [1365, 347] on link "City Council Decision" at bounding box center [1387, 347] width 78 height 10
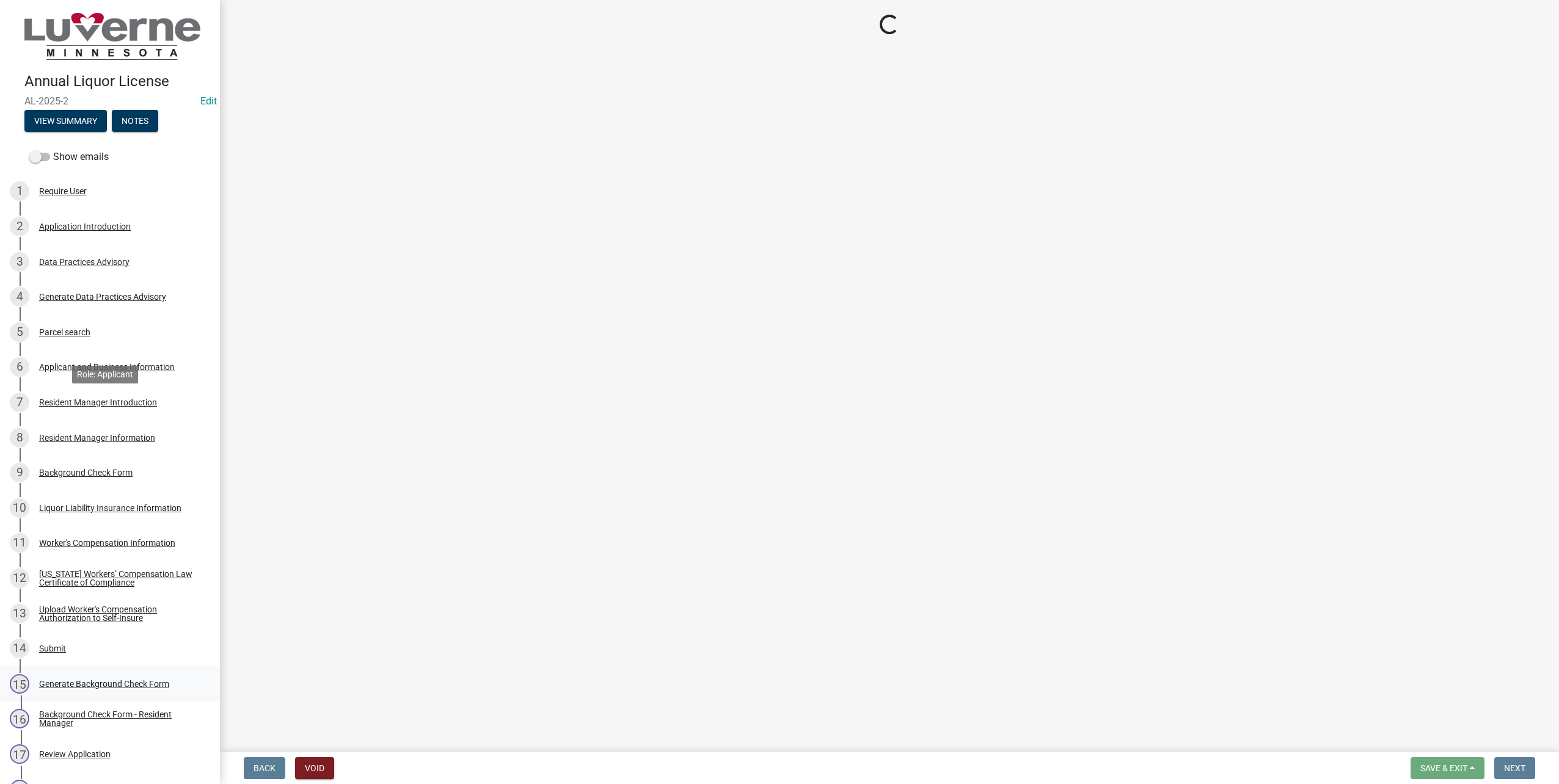
scroll to position [306, 0]
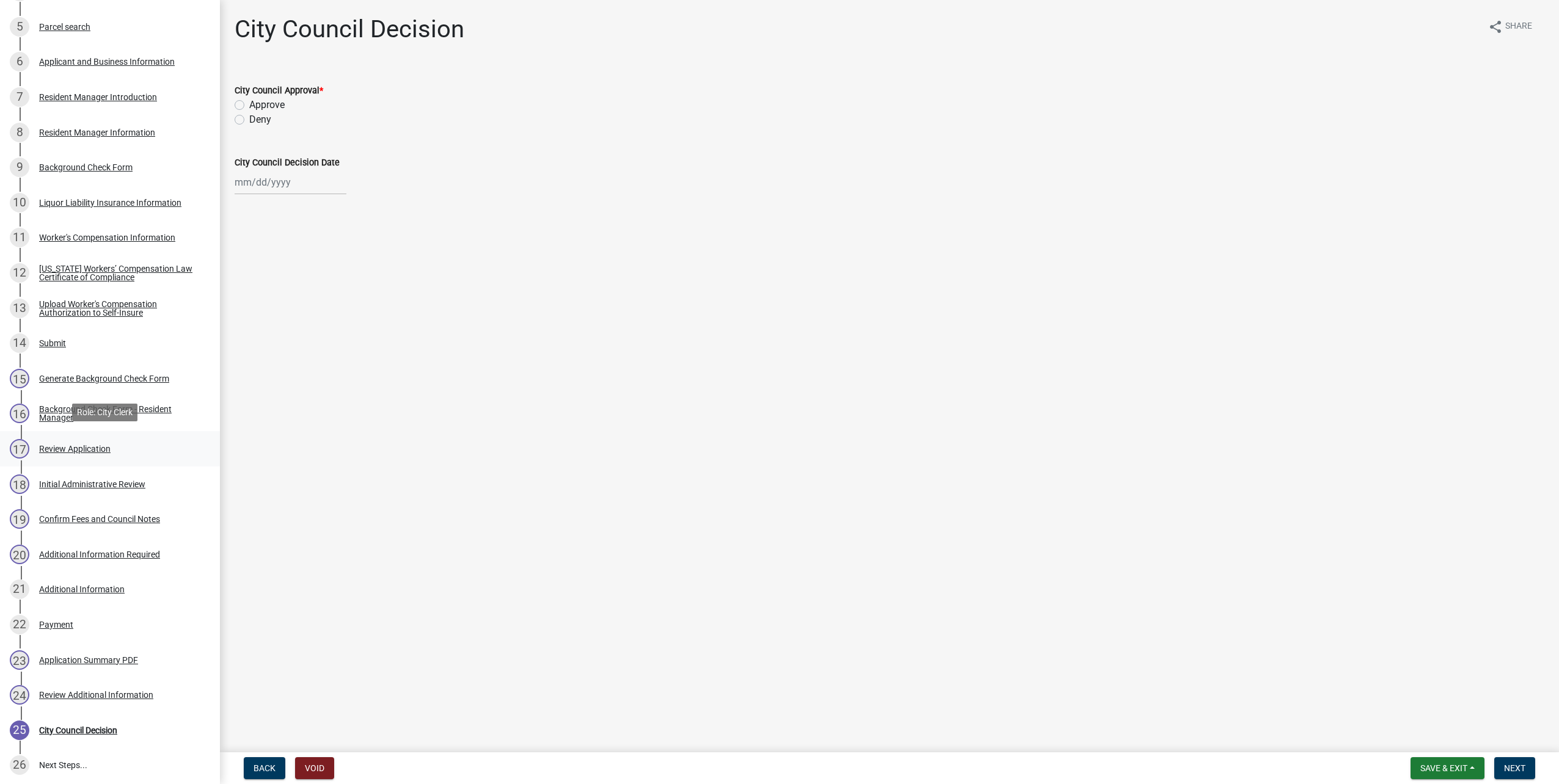
click at [99, 449] on div "Review Application" at bounding box center [75, 448] width 72 height 9
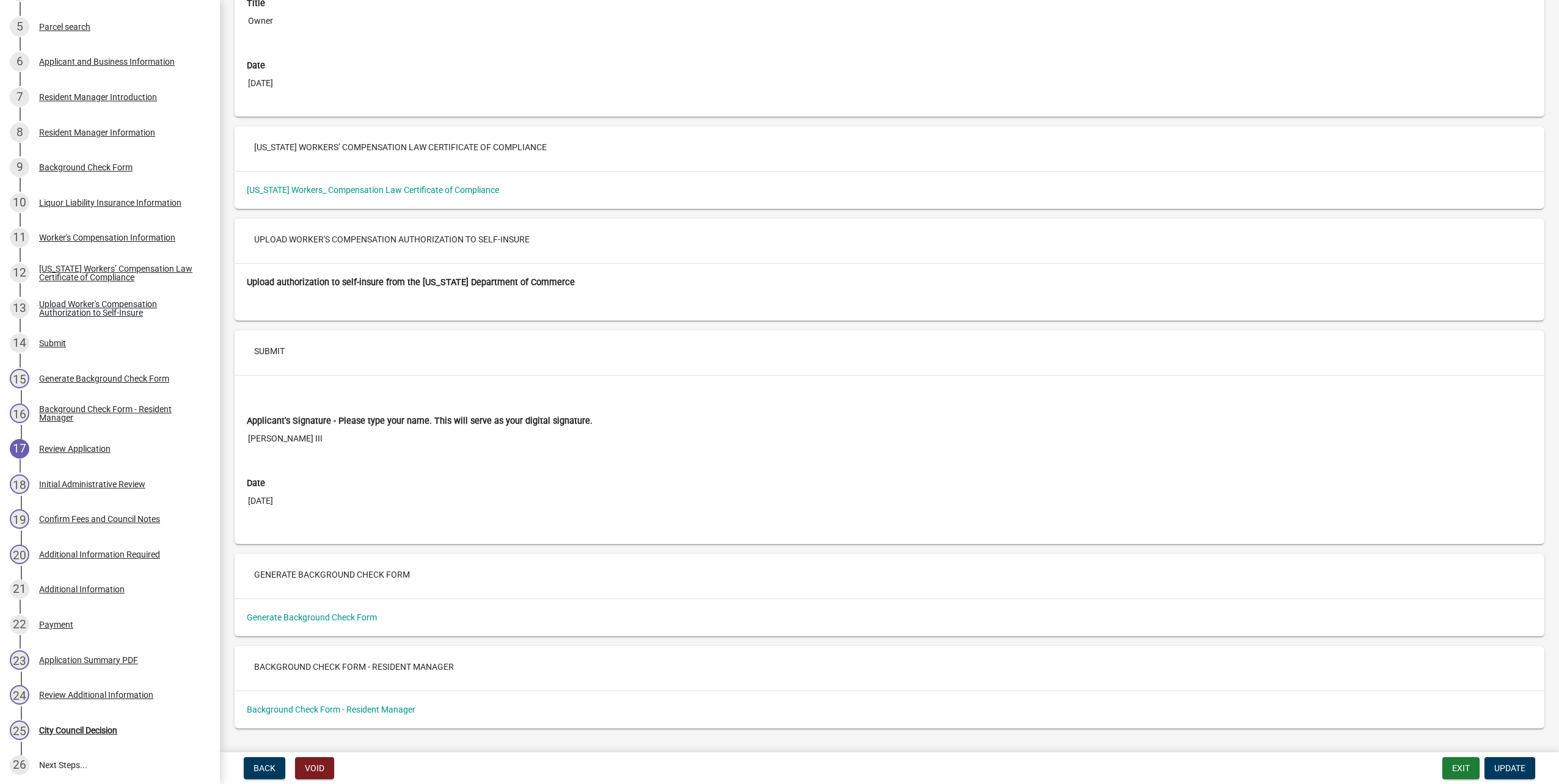
scroll to position [8029, 0]
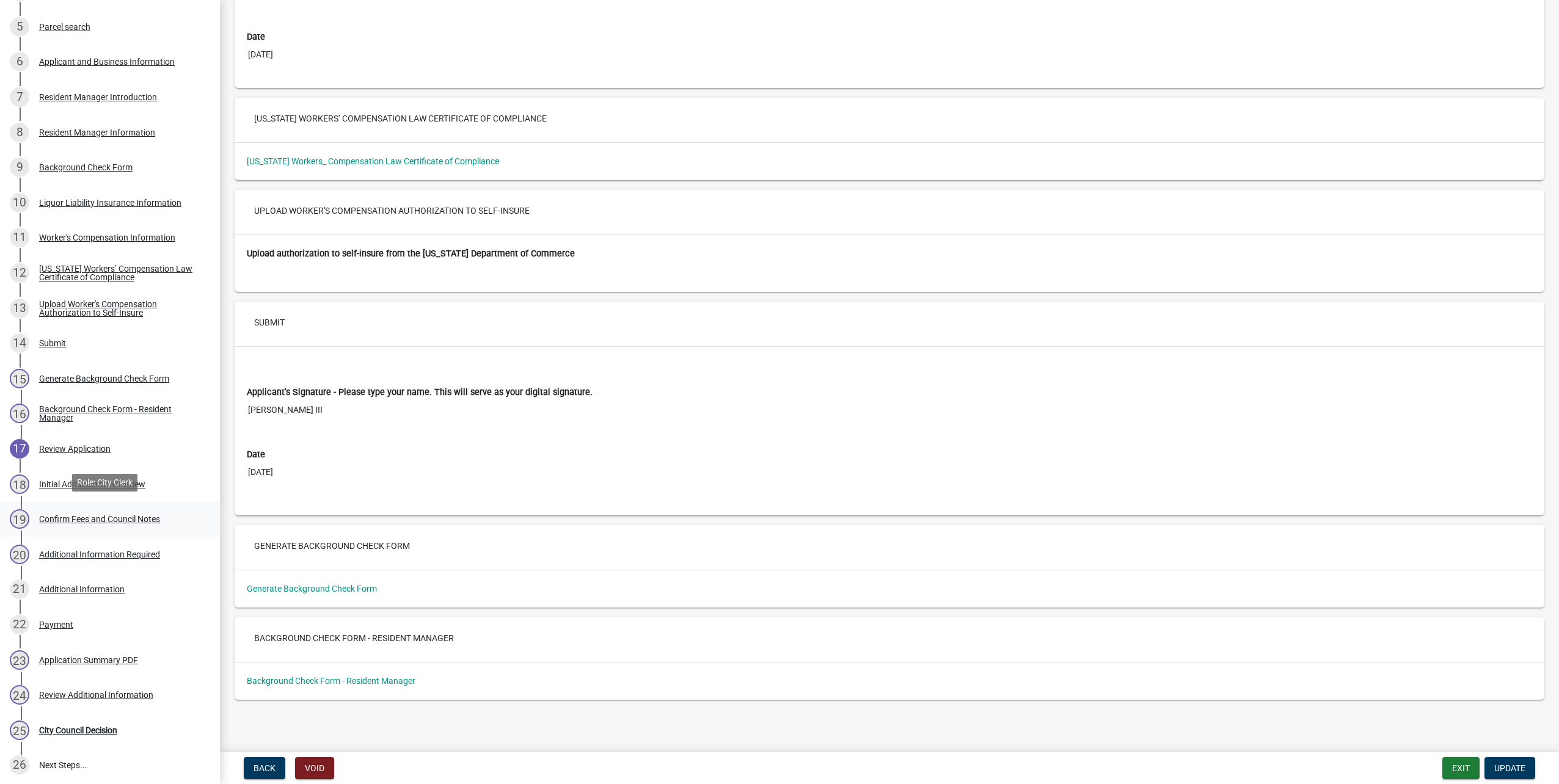
click at [116, 515] on div "Confirm Fees and Council Notes" at bounding box center [99, 519] width 121 height 9
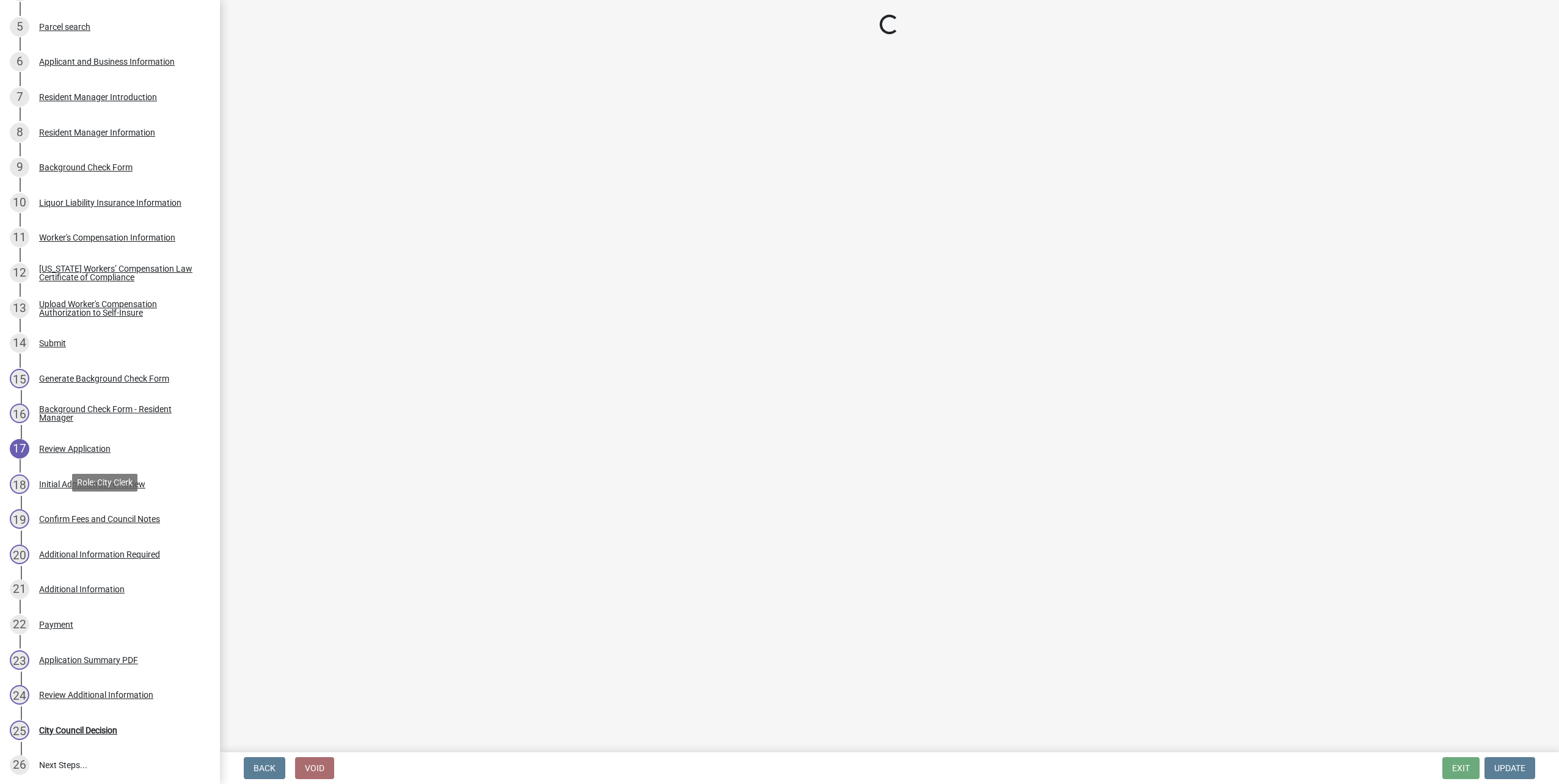
scroll to position [0, 0]
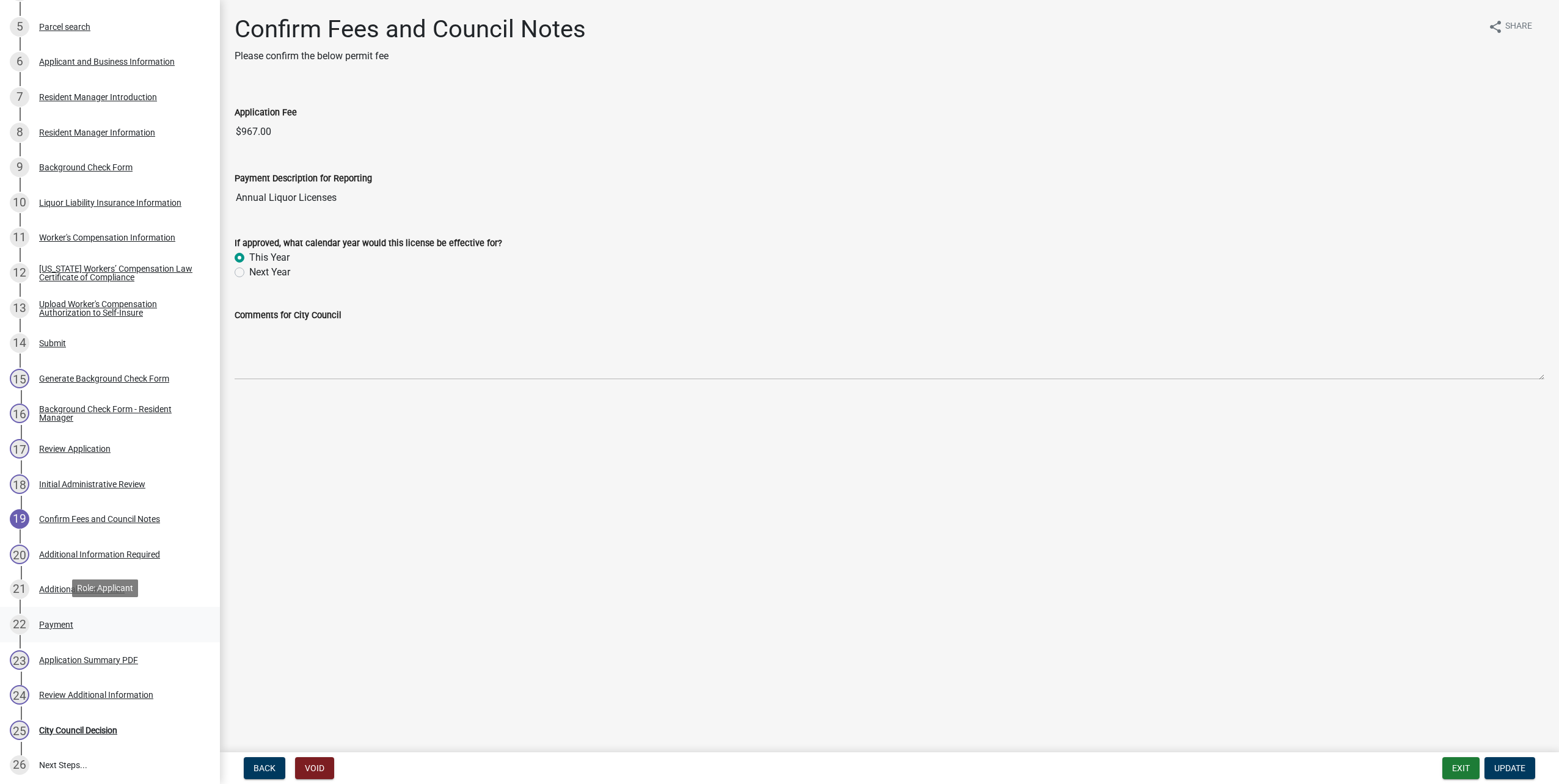
click at [78, 617] on div "22 Payment" at bounding box center [105, 625] width 190 height 20
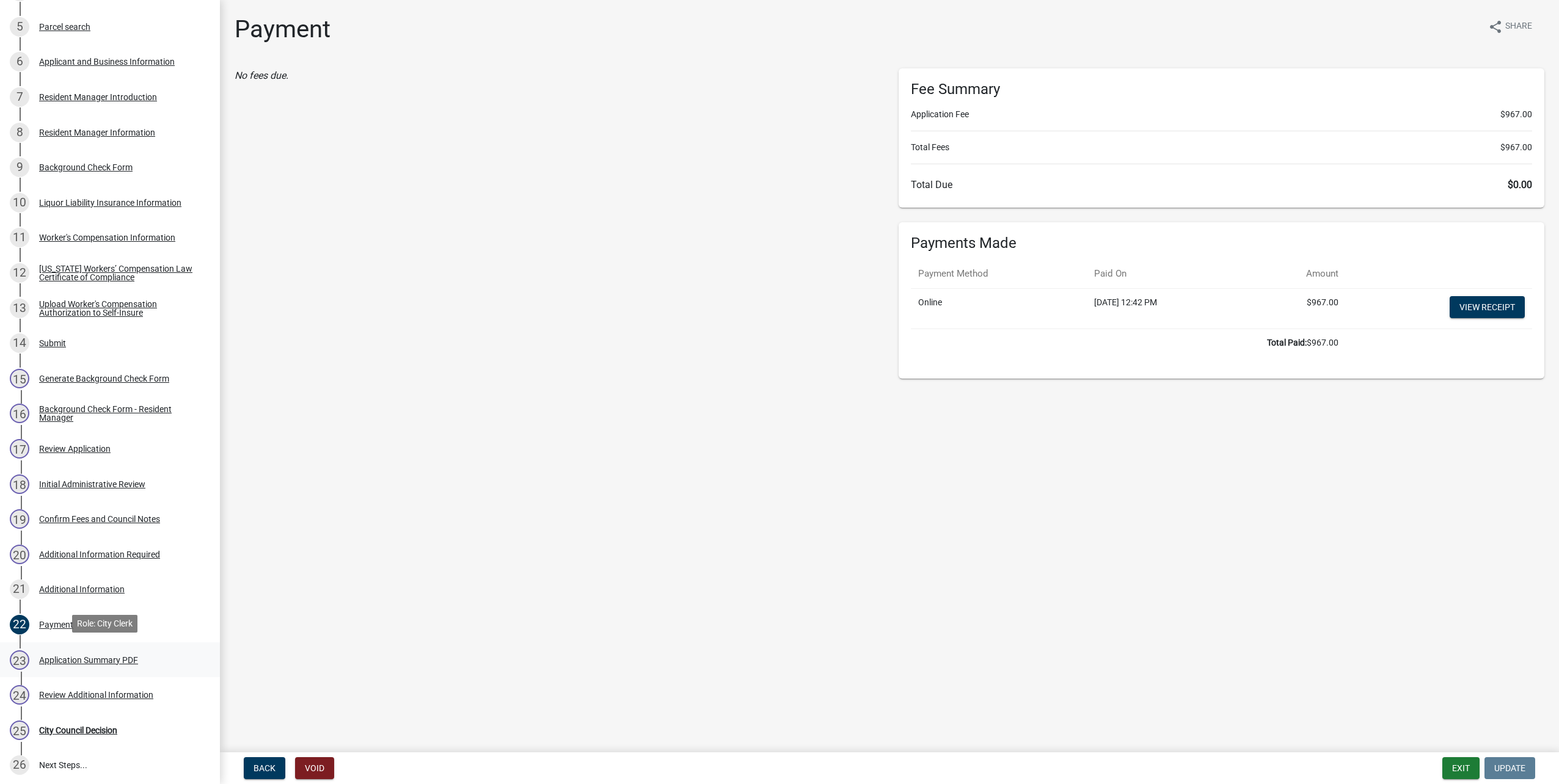
click at [113, 655] on div "Application Summary PDF" at bounding box center [88, 659] width 99 height 9
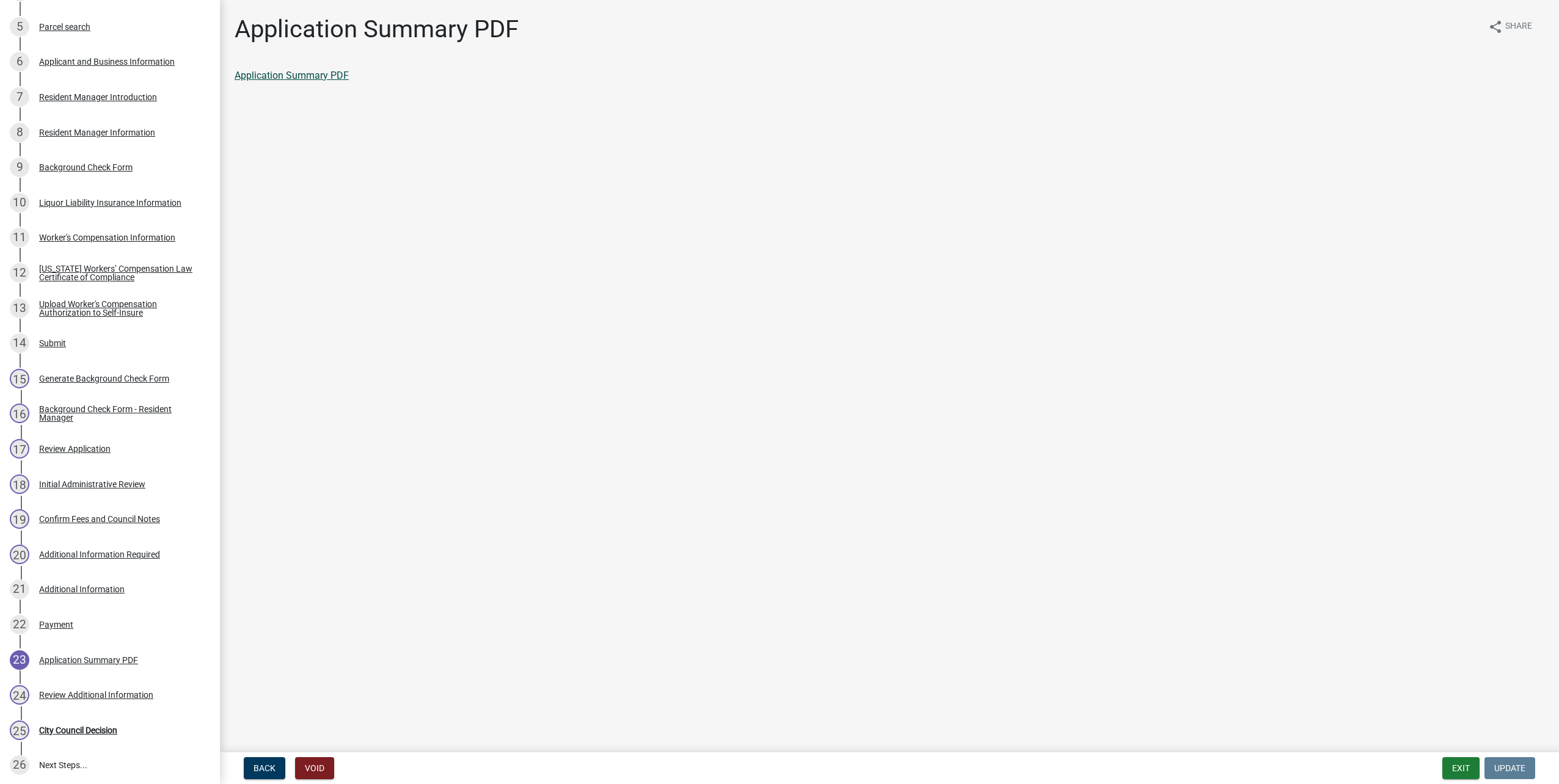
click at [315, 75] on link "Application Summary PDF" at bounding box center [291, 76] width 115 height 12
click at [1436, 760] on div "Back Void Exit Update" at bounding box center [889, 768] width 1320 height 22
click at [1444, 763] on button "Exit" at bounding box center [1460, 768] width 37 height 22
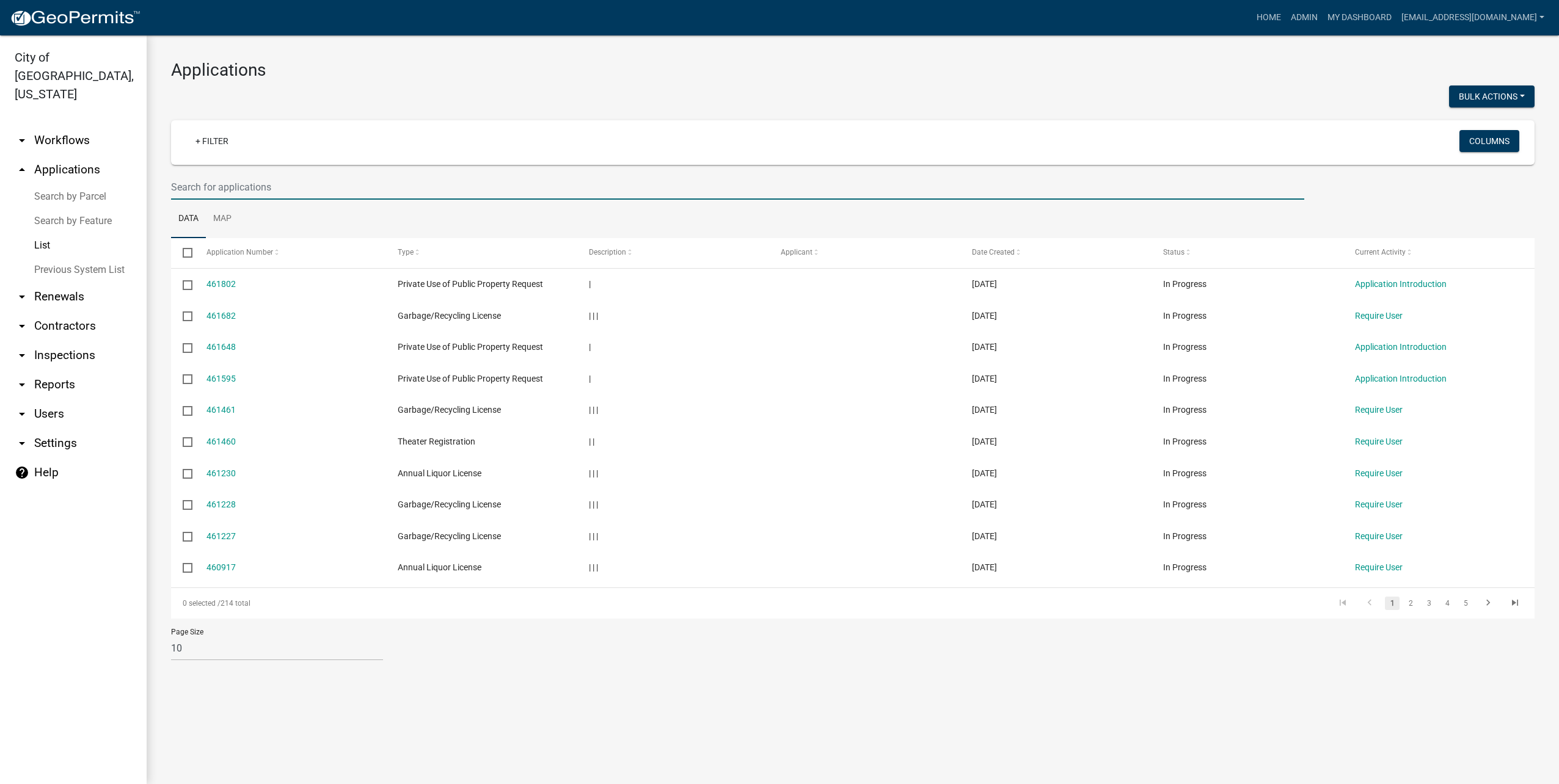
click at [725, 191] on input "text" at bounding box center [738, 186] width 1133 height 25
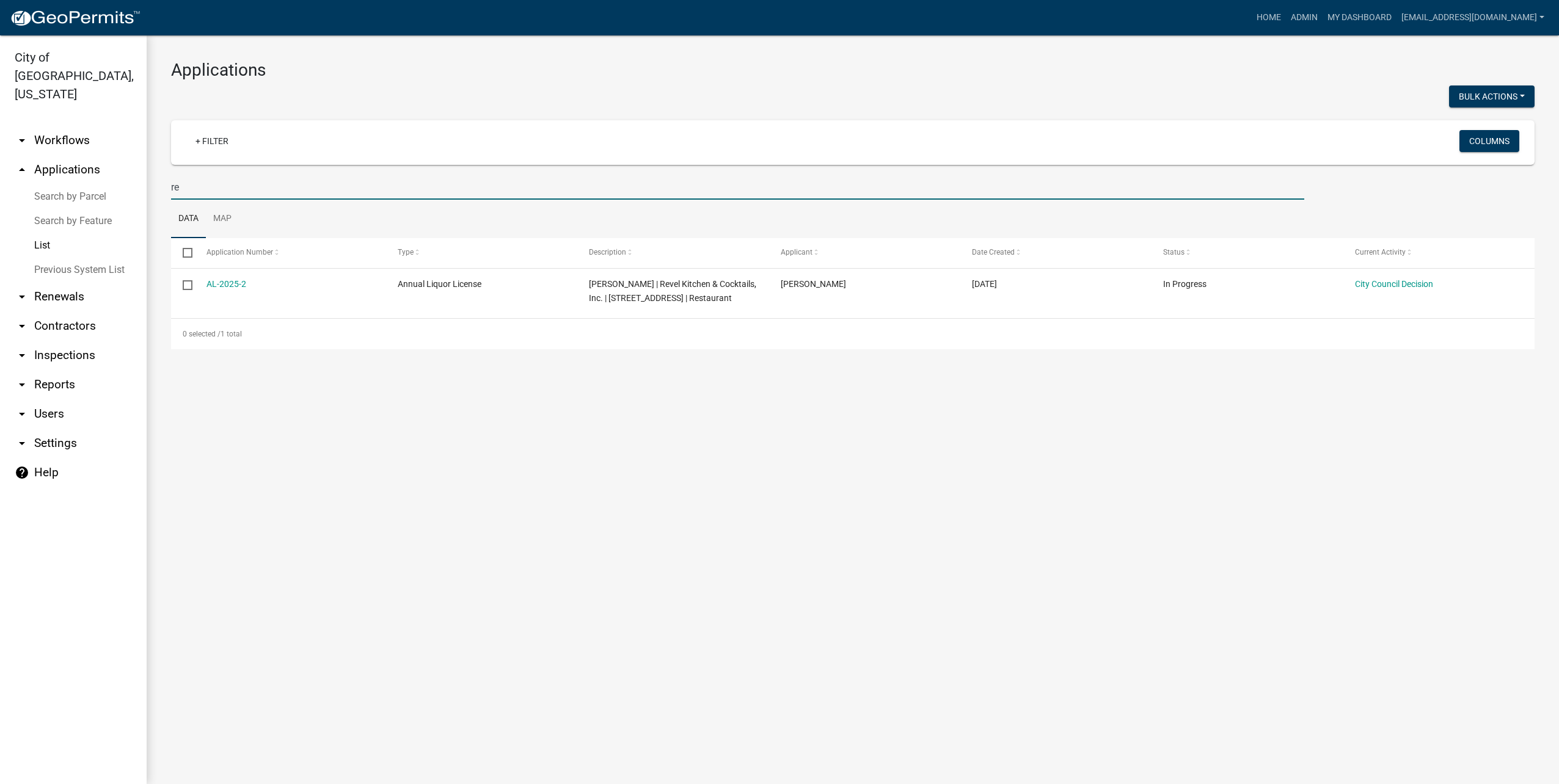
type input "r"
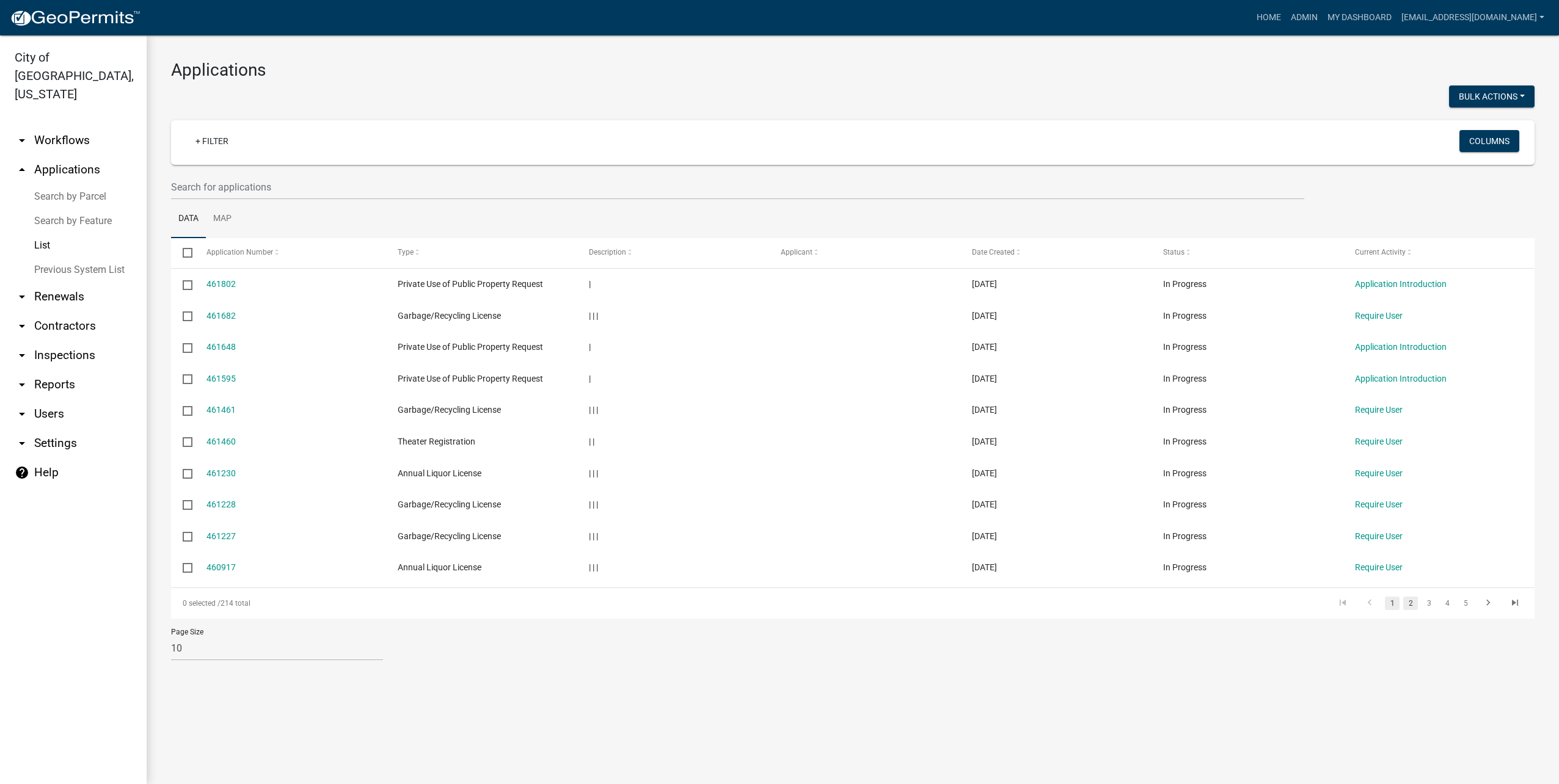
click at [1408, 604] on link "2" at bounding box center [1410, 603] width 15 height 13
